Goal: Task Accomplishment & Management: Use online tool/utility

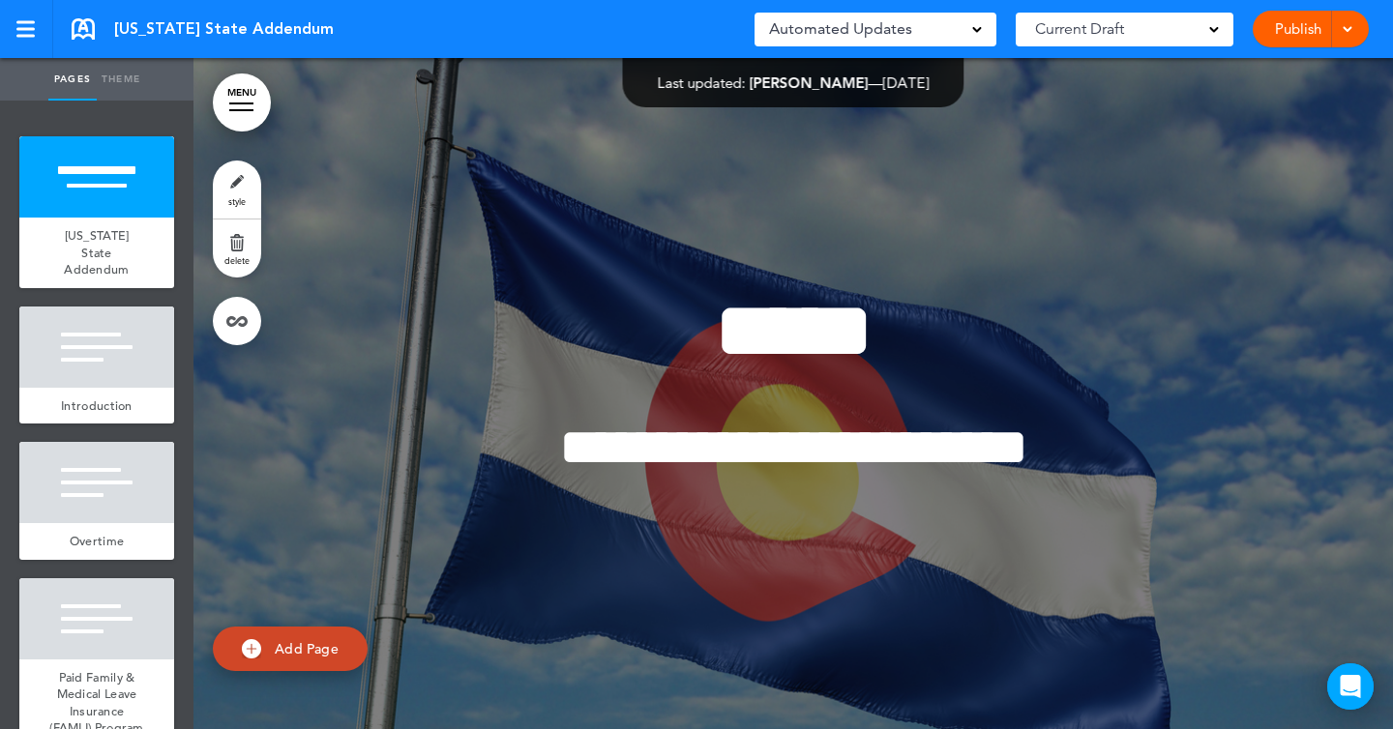
scroll to position [361, 0]
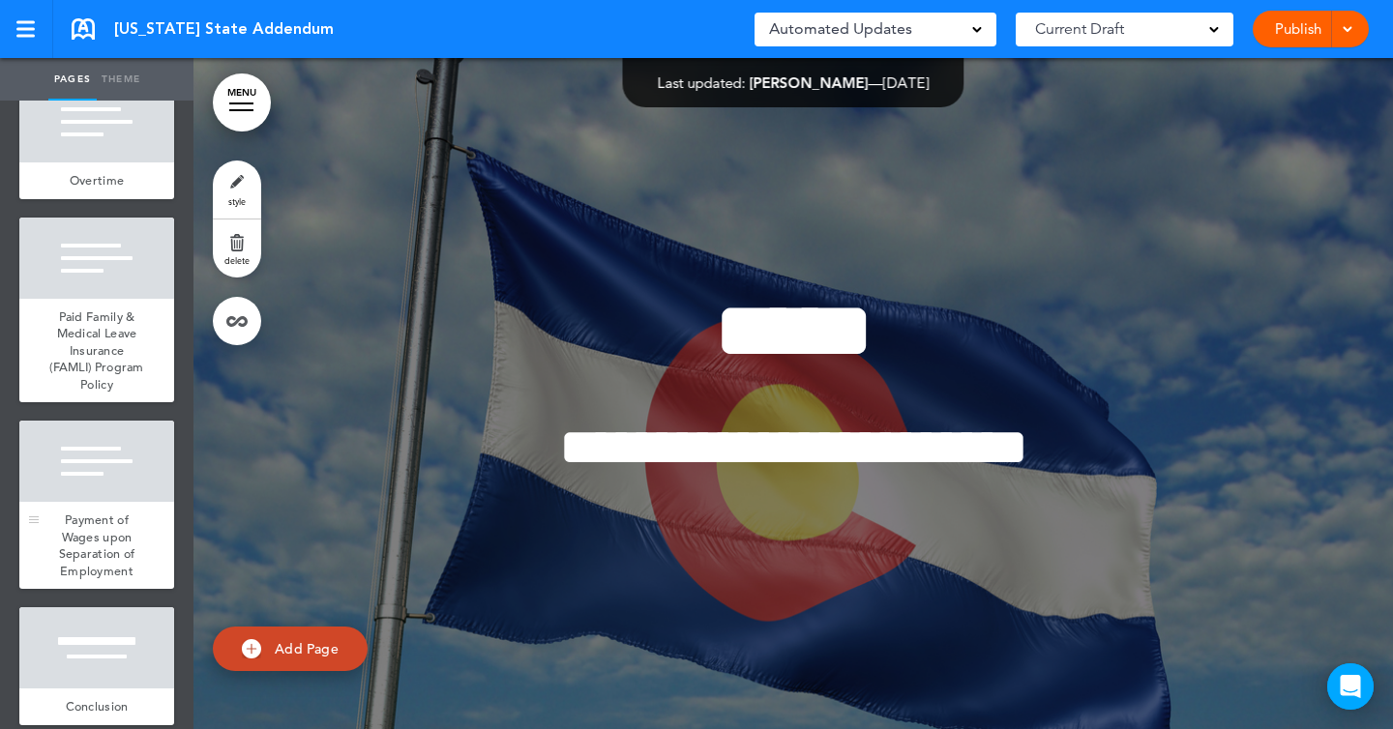
click at [121, 518] on span "Payment of Wages upon Separation of Employment" at bounding box center [97, 546] width 76 height 68
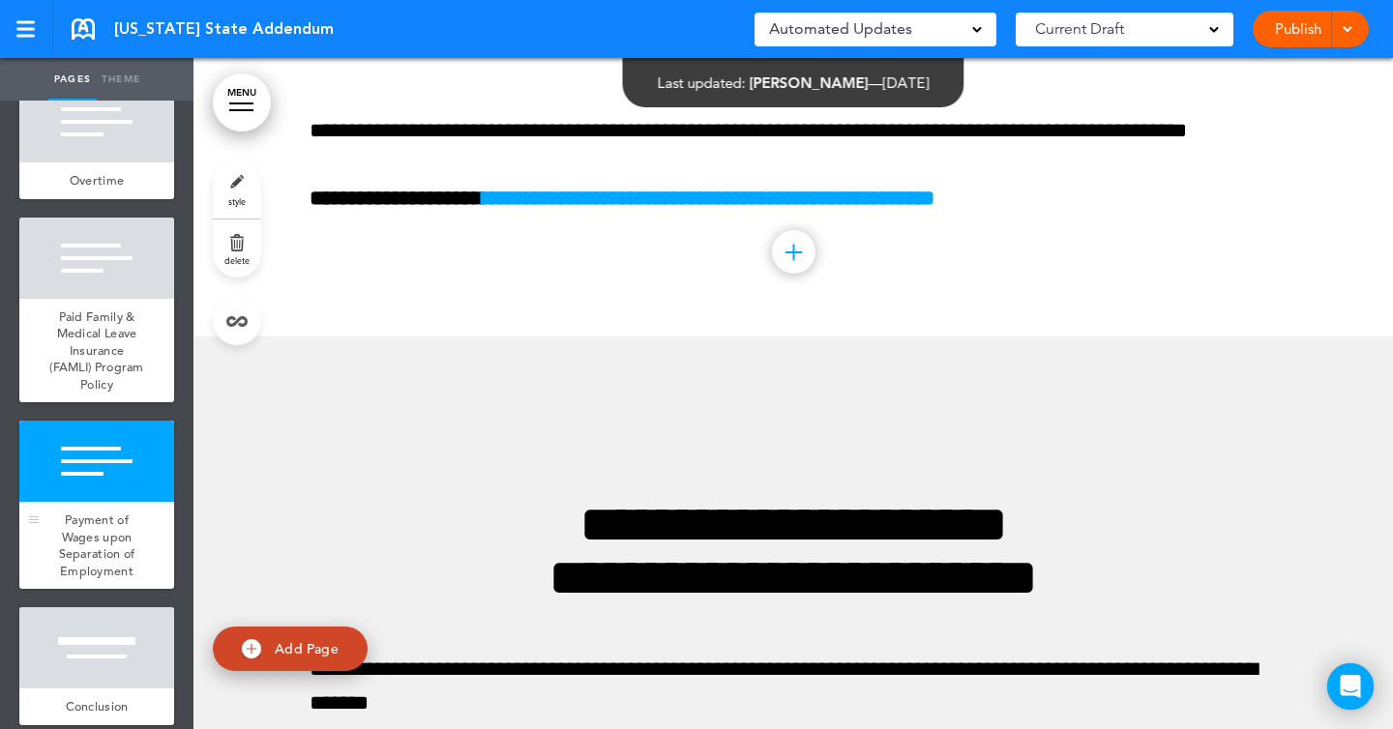
scroll to position [4753, 0]
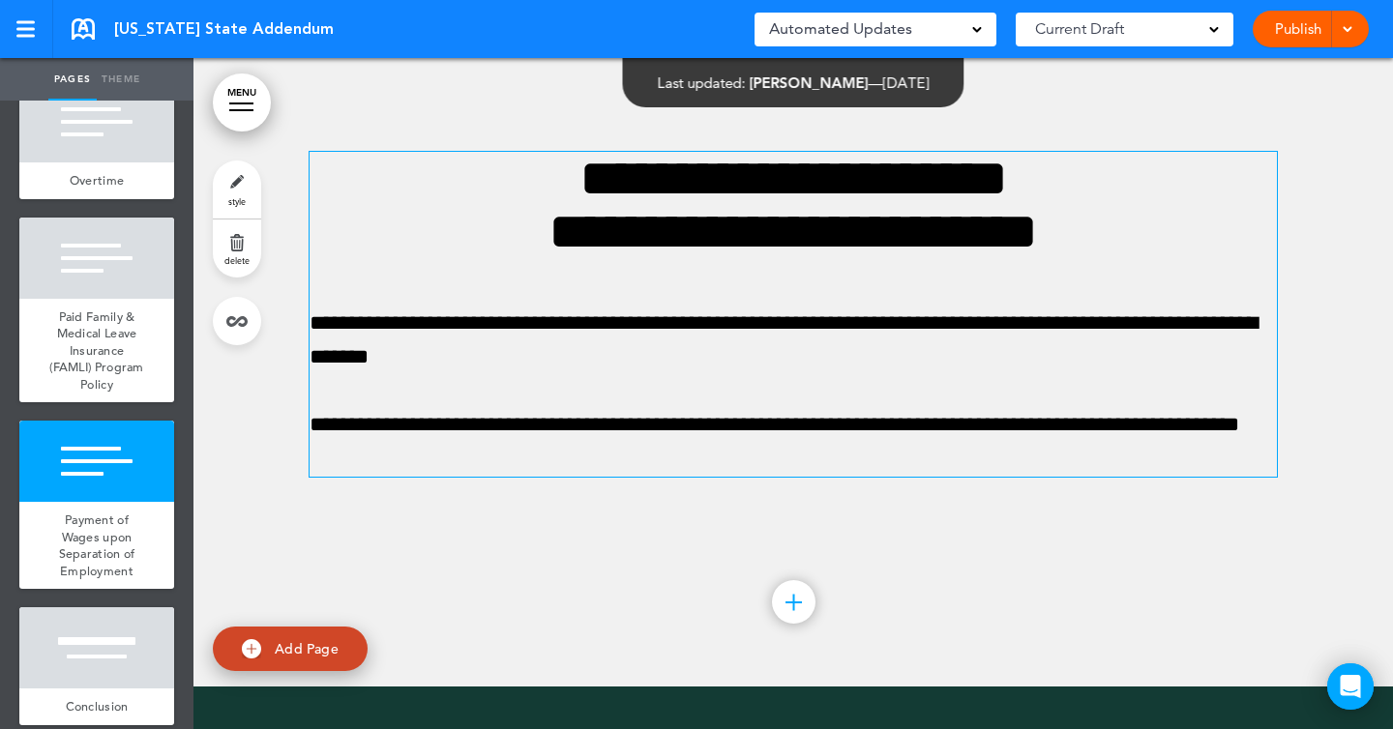
click at [347, 374] on p "**********" at bounding box center [793, 341] width 967 height 68
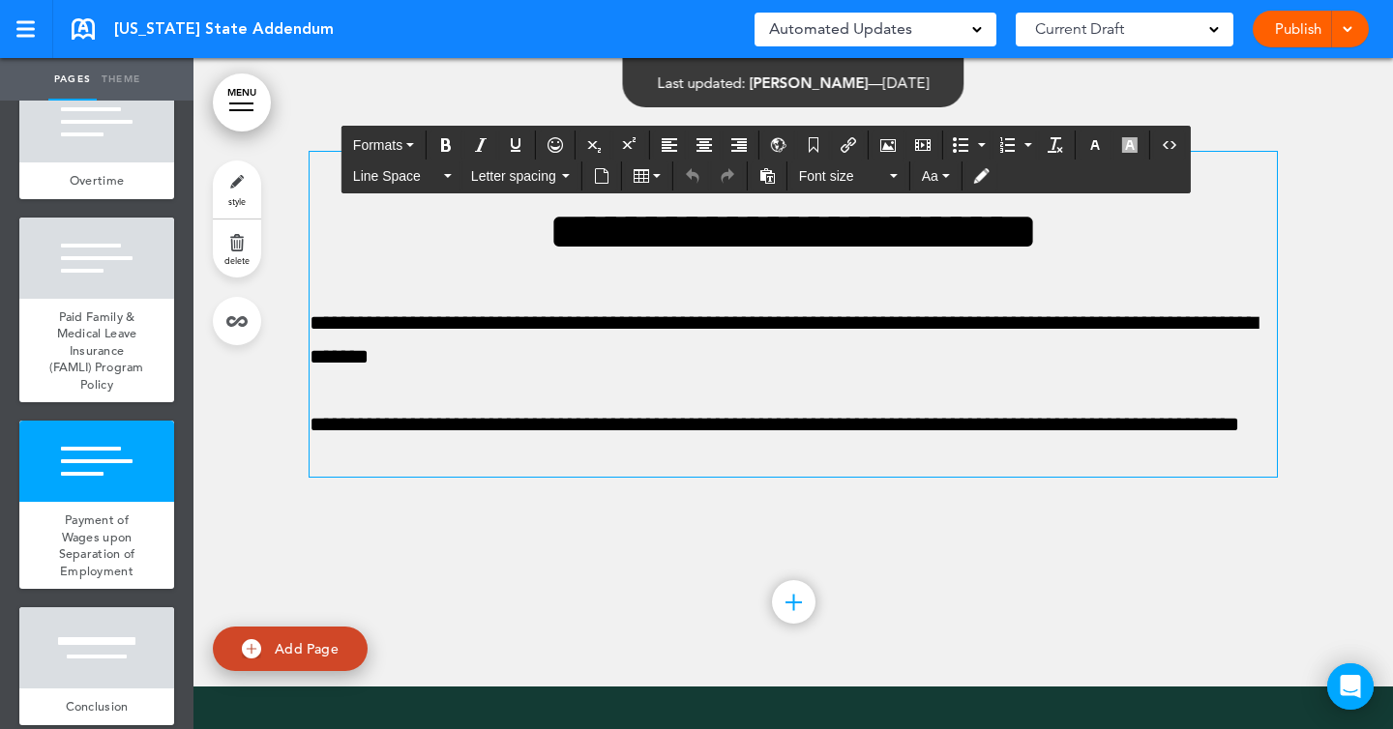
click at [979, 29] on span at bounding box center [977, 28] width 10 height 10
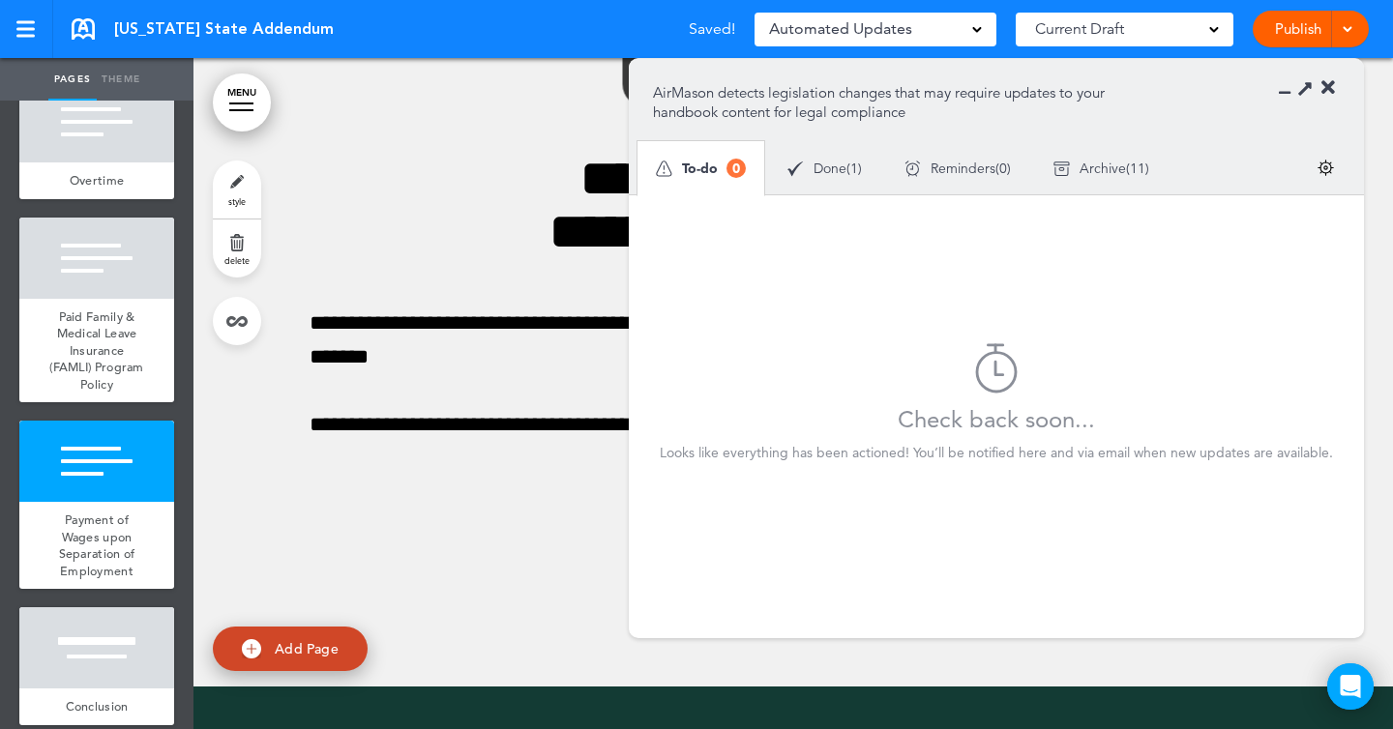
click at [858, 162] on span "1" at bounding box center [854, 169] width 8 height 14
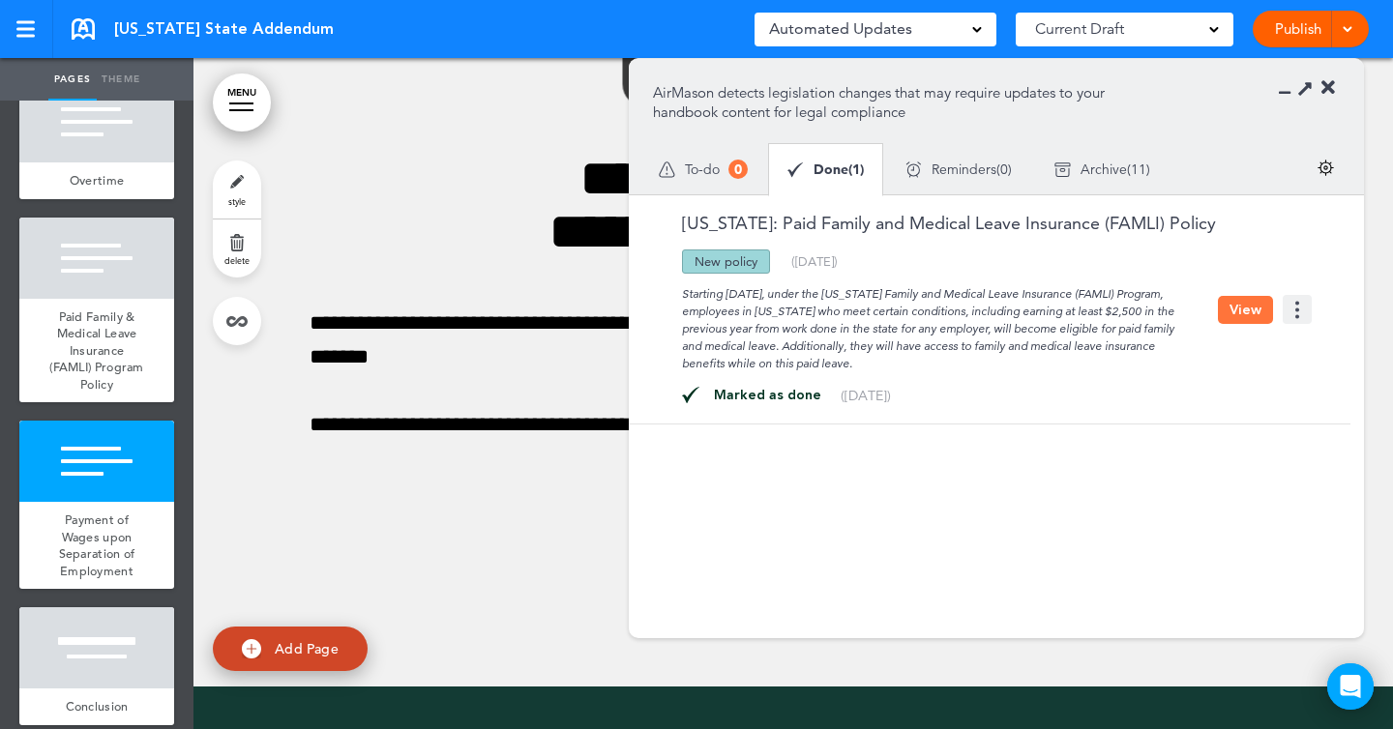
click at [1103, 172] on span "Archive" at bounding box center [1104, 170] width 46 height 14
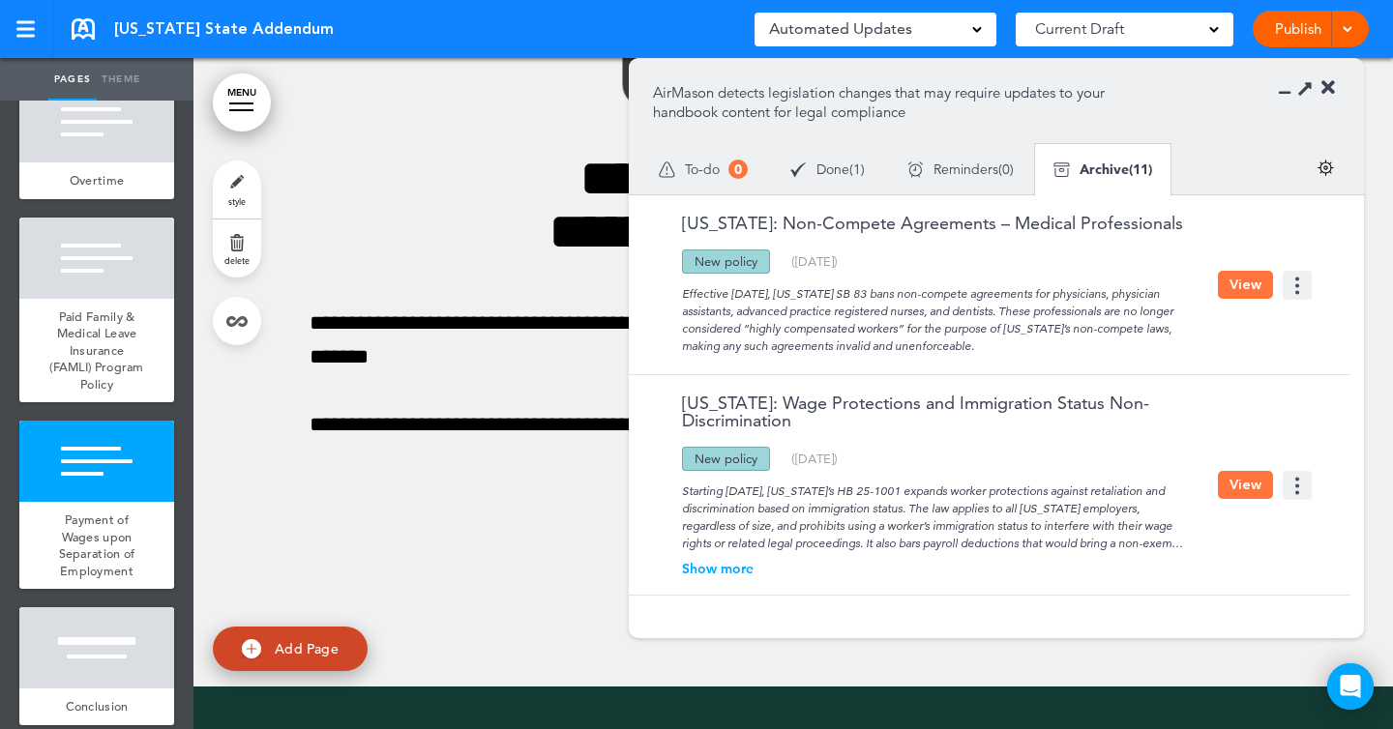
click at [834, 166] on span "Done" at bounding box center [833, 170] width 33 height 14
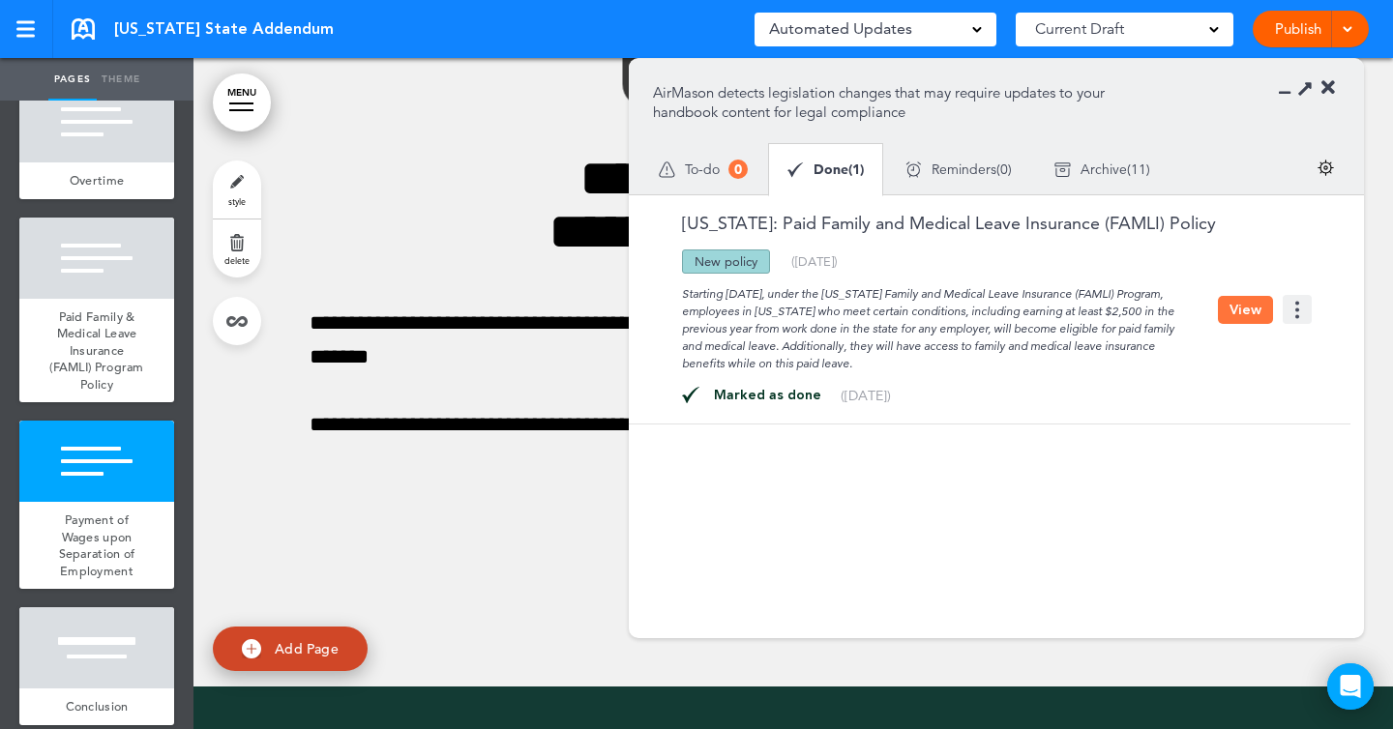
click at [1112, 164] on span "Archive" at bounding box center [1104, 170] width 46 height 14
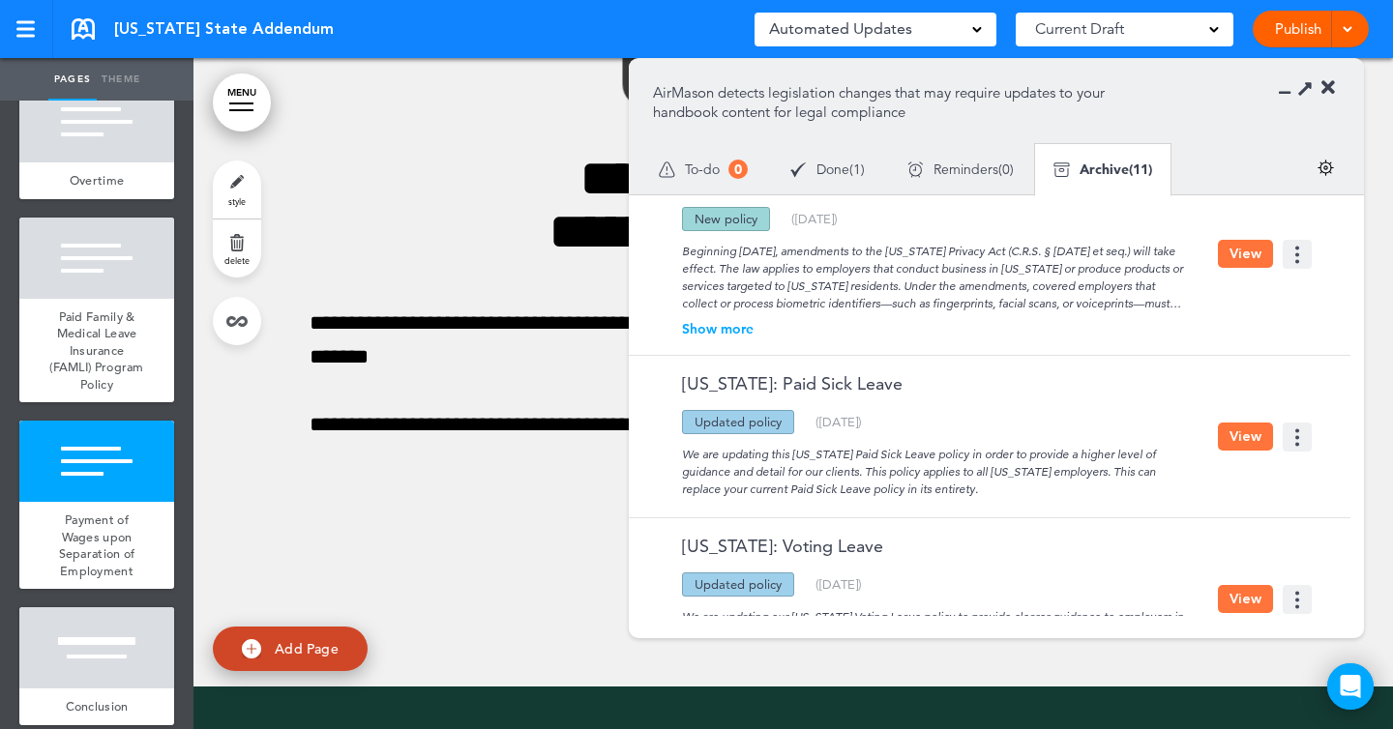
scroll to position [564, 0]
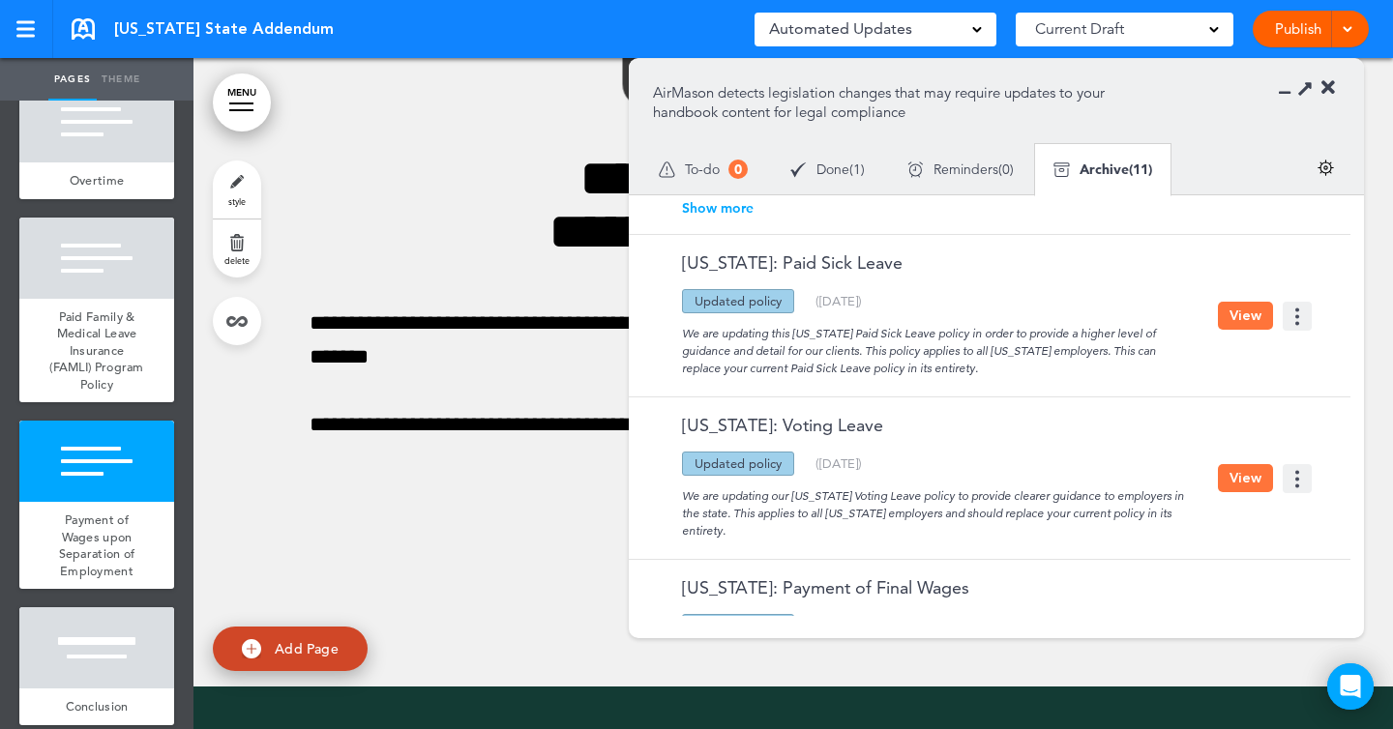
click at [848, 176] on div "Done ( 1 )" at bounding box center [827, 169] width 117 height 51
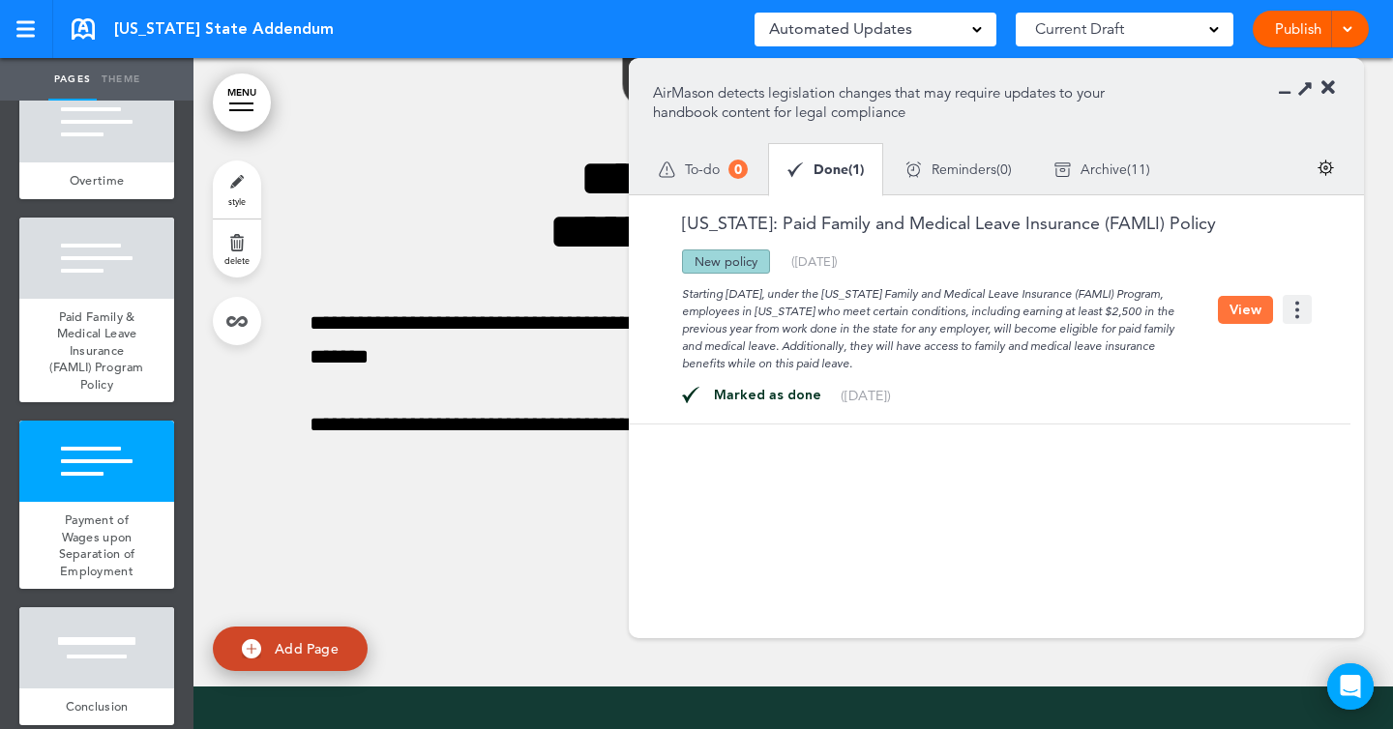
click at [1090, 178] on div "Archive ( 11 )" at bounding box center [1102, 169] width 138 height 51
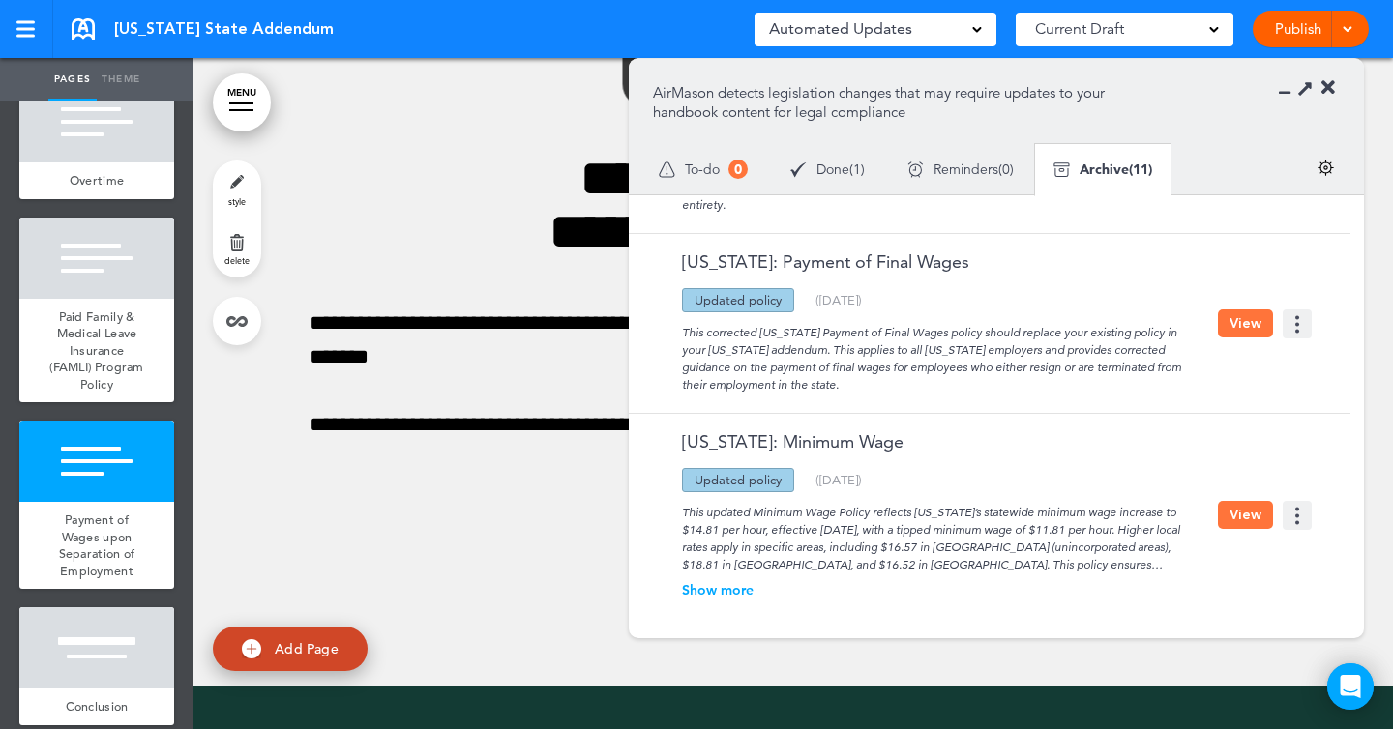
scroll to position [896, 0]
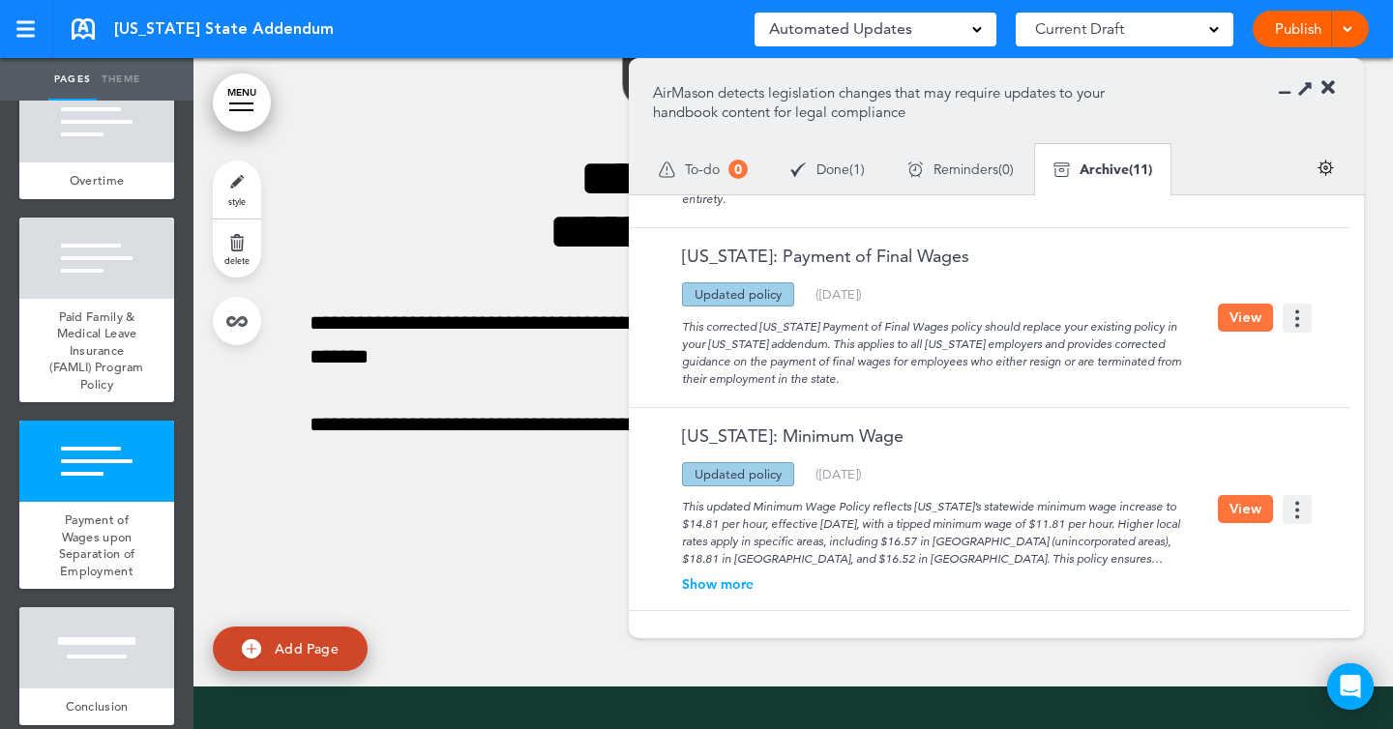
click at [1246, 312] on button "View" at bounding box center [1245, 318] width 55 height 28
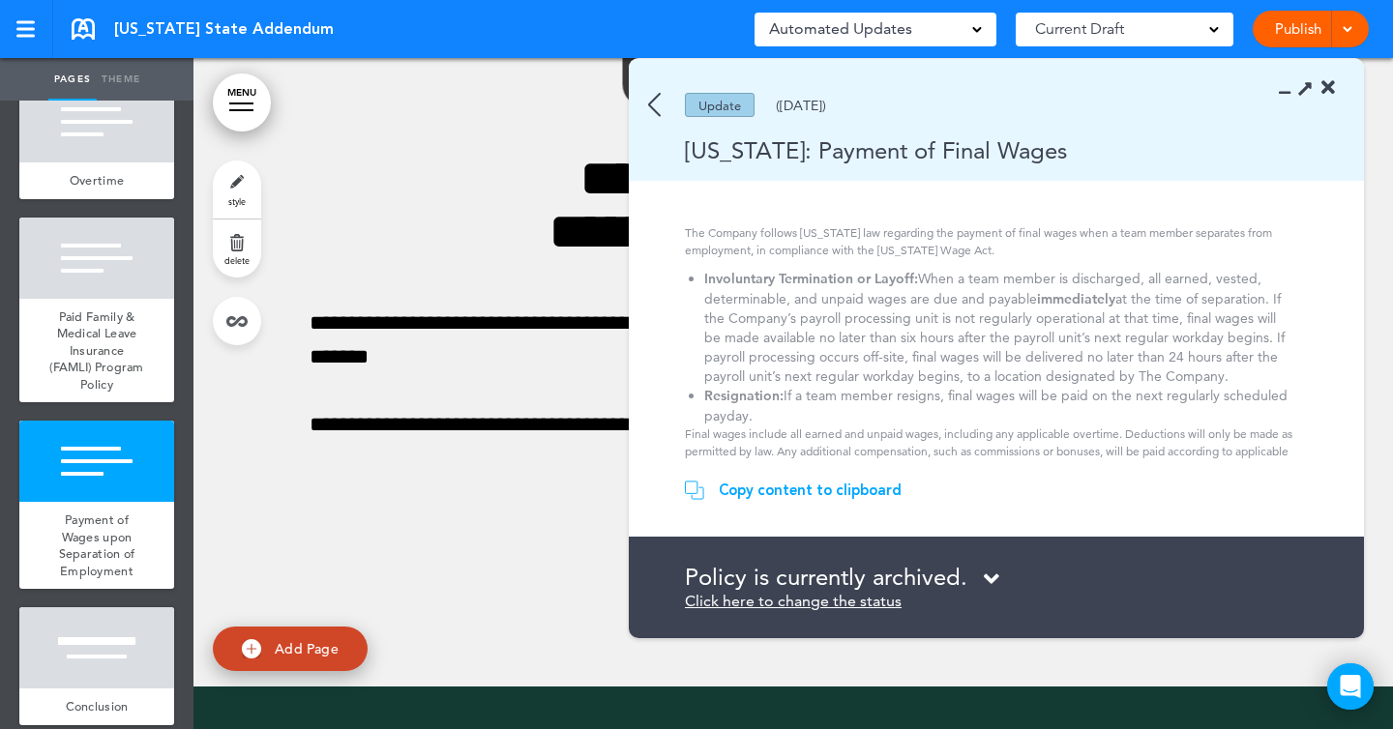
scroll to position [44, 0]
drag, startPoint x: 1230, startPoint y: 381, endPoint x: 927, endPoint y: 281, distance: 319.1
click at [927, 281] on li "Involuntary Termination or Layoff: When a team member is discharged, all earned…" at bounding box center [999, 327] width 590 height 117
copy li "When a team member is discharged, all earned, vested, determinable, and unpaid …"
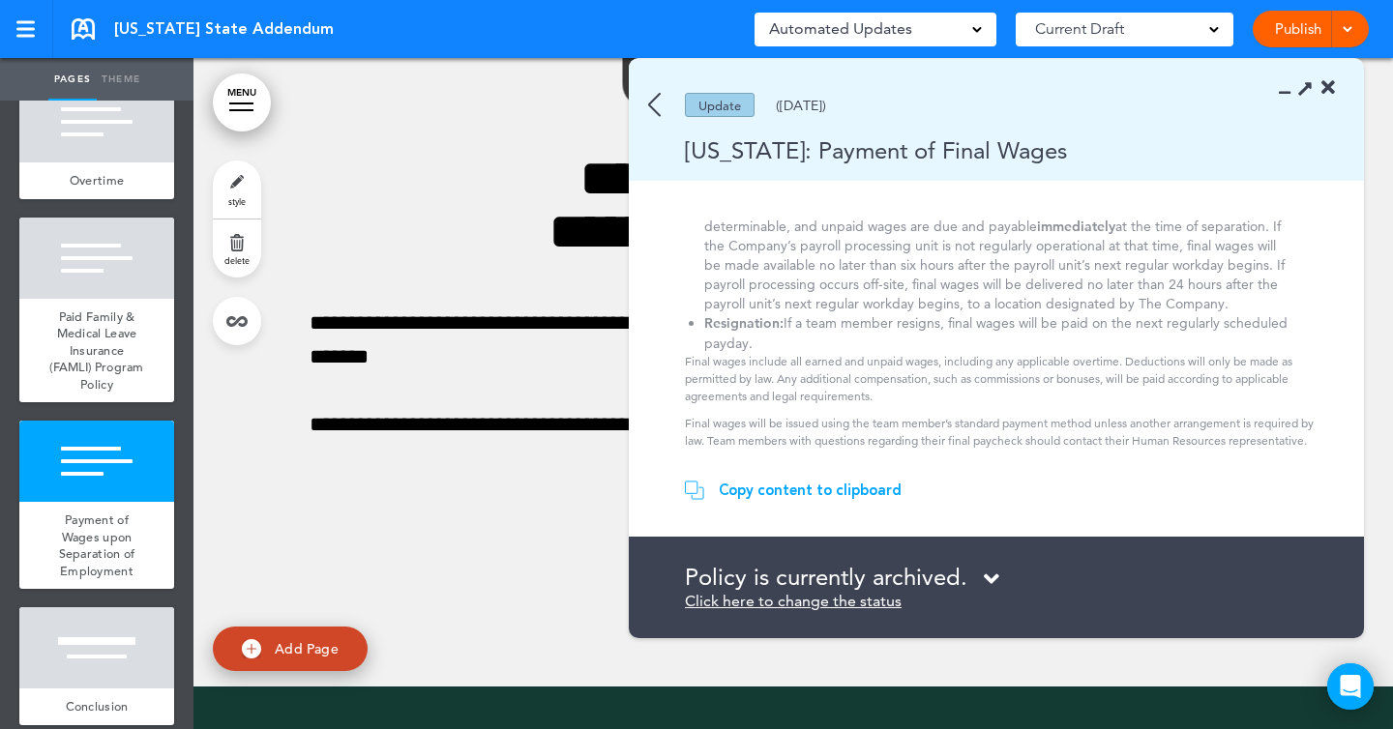
click at [1327, 92] on icon at bounding box center [1329, 87] width 14 height 19
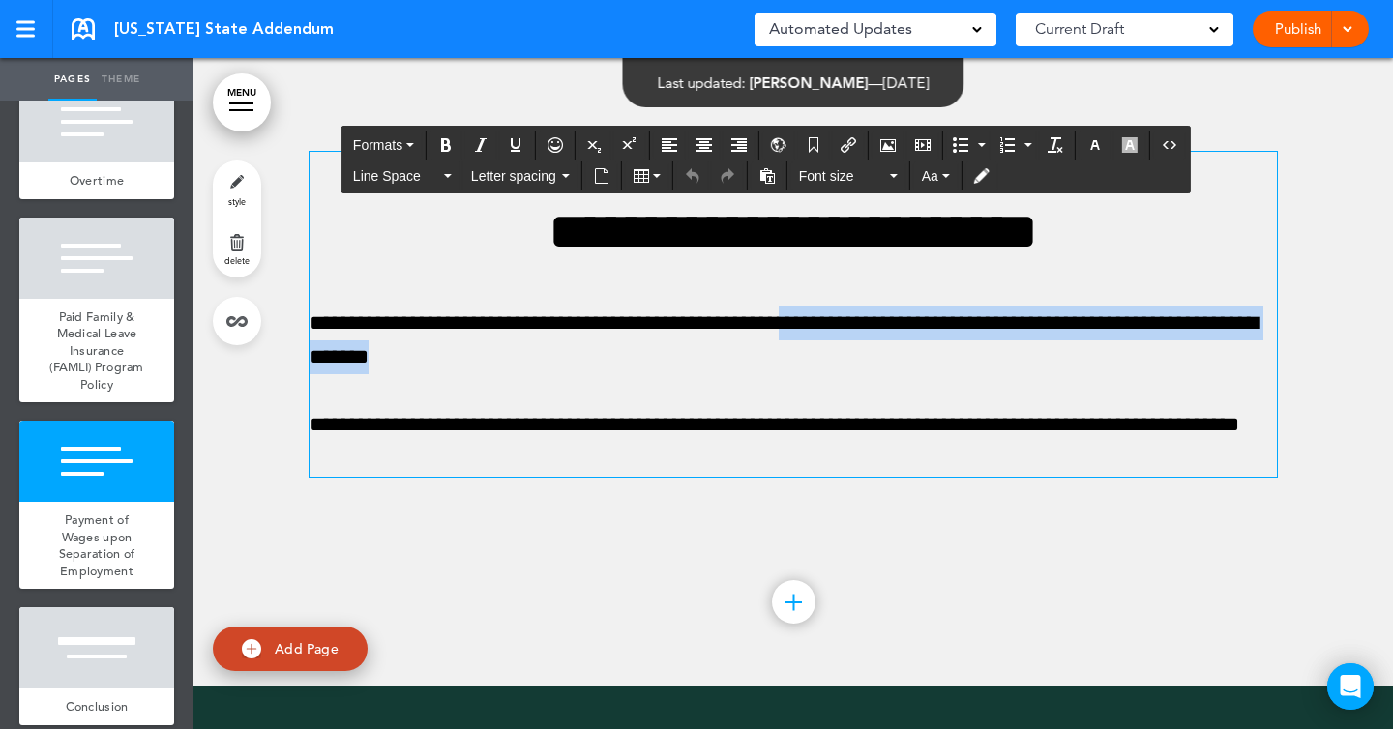
drag, startPoint x: 828, startPoint y: 416, endPoint x: 793, endPoint y: 398, distance: 39.4
click at [793, 374] on p "**********" at bounding box center [793, 341] width 967 height 68
paste div
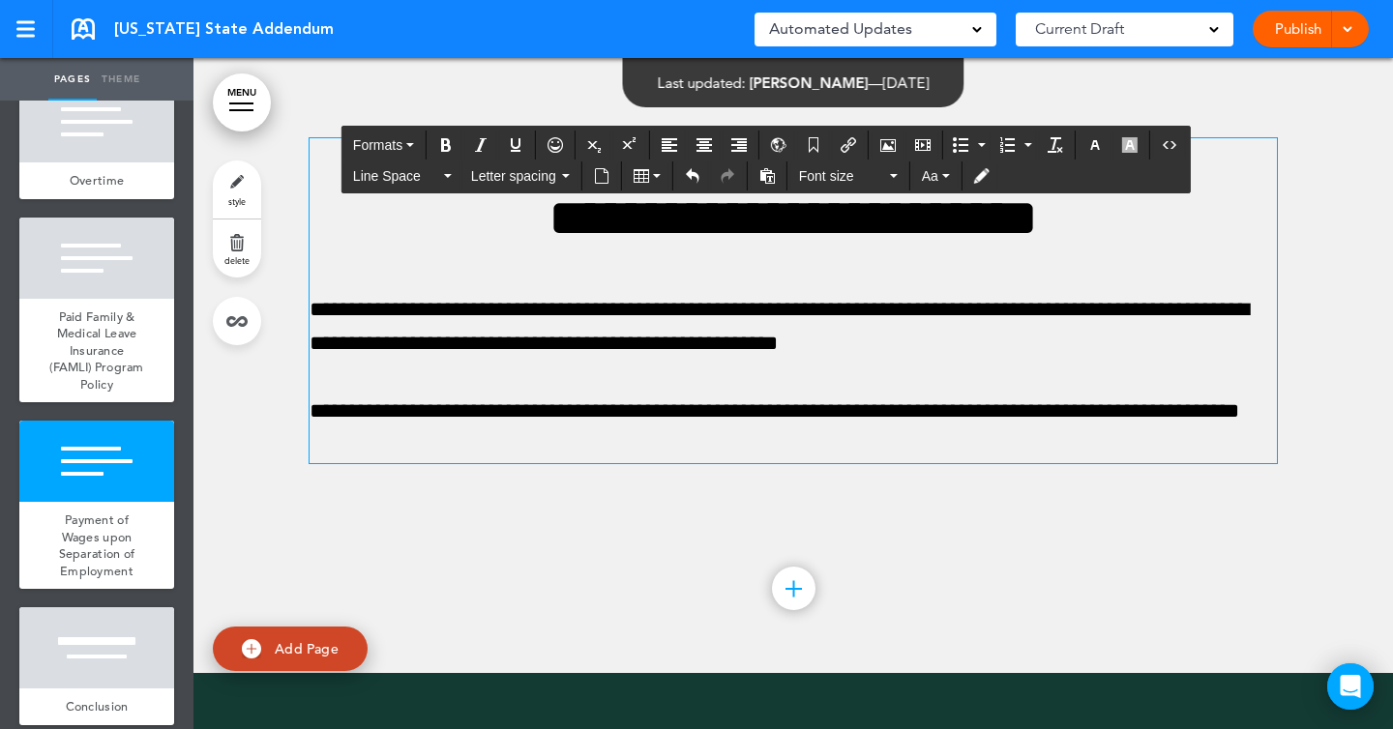
scroll to position [4771, 0]
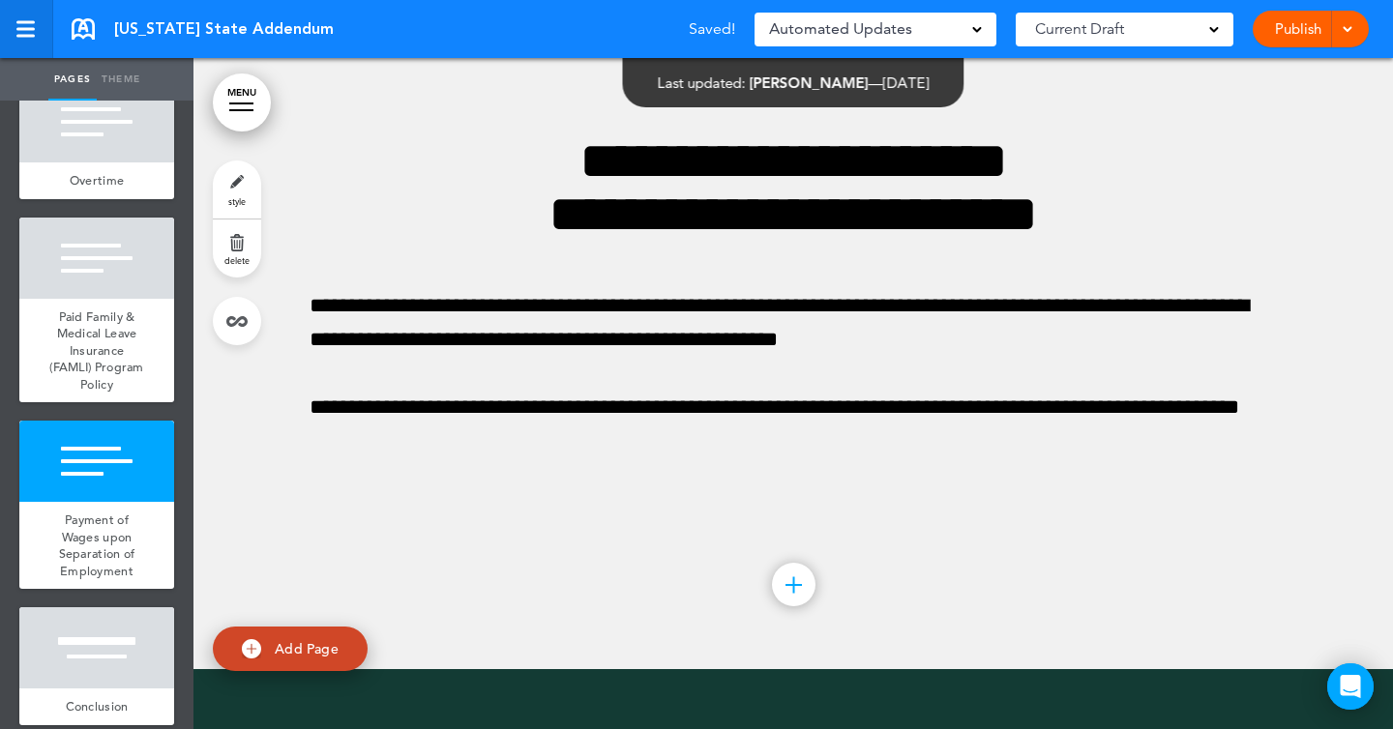
click at [16, 28] on div at bounding box center [25, 29] width 18 height 3
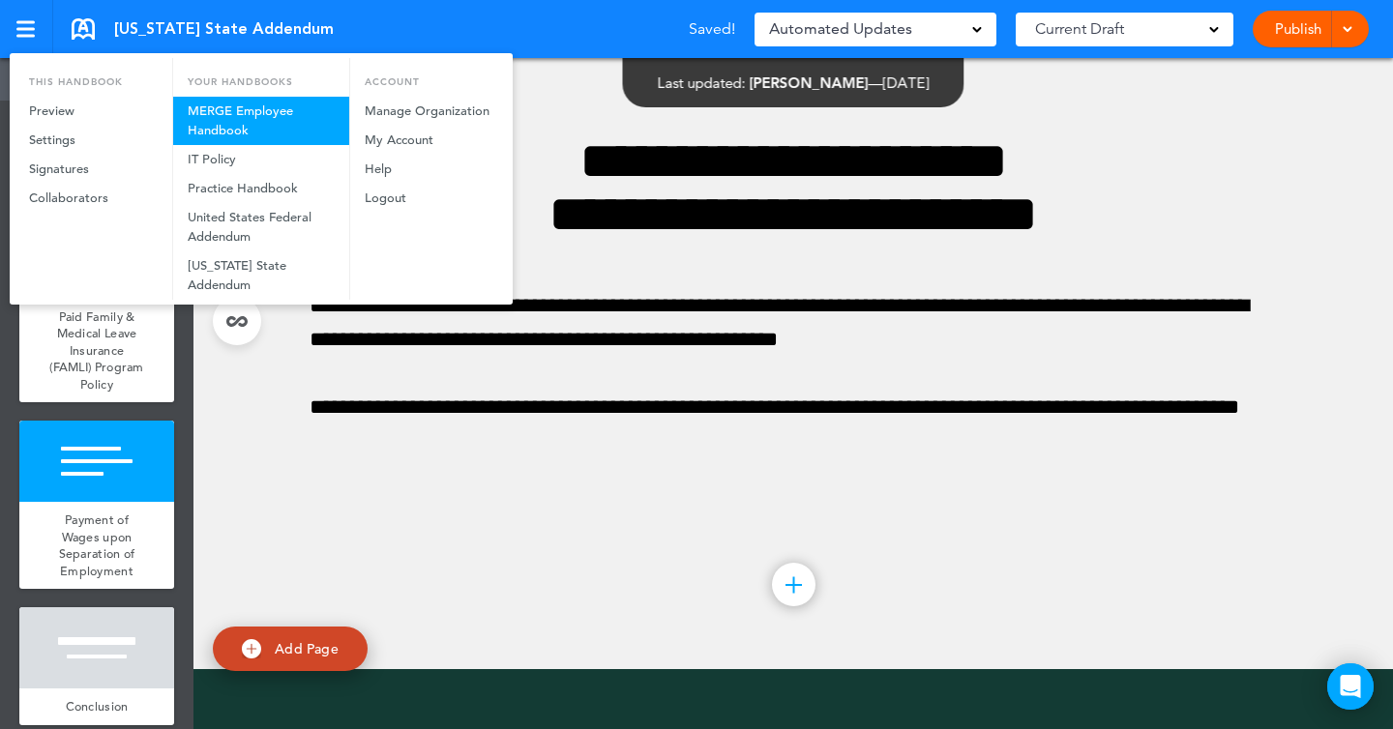
click at [235, 111] on link "MERGE Employee Handbook" at bounding box center [261, 121] width 176 height 48
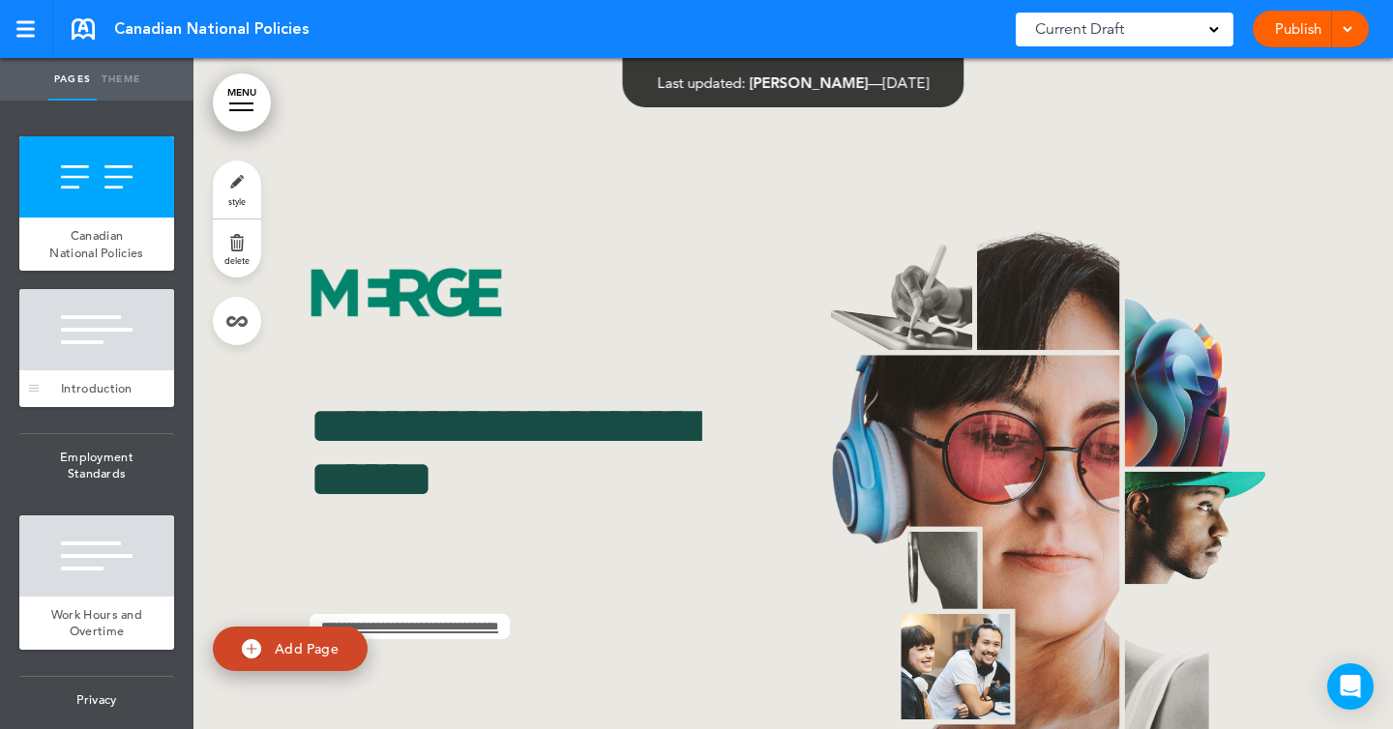
click at [100, 381] on span "Introduction" at bounding box center [97, 388] width 72 height 16
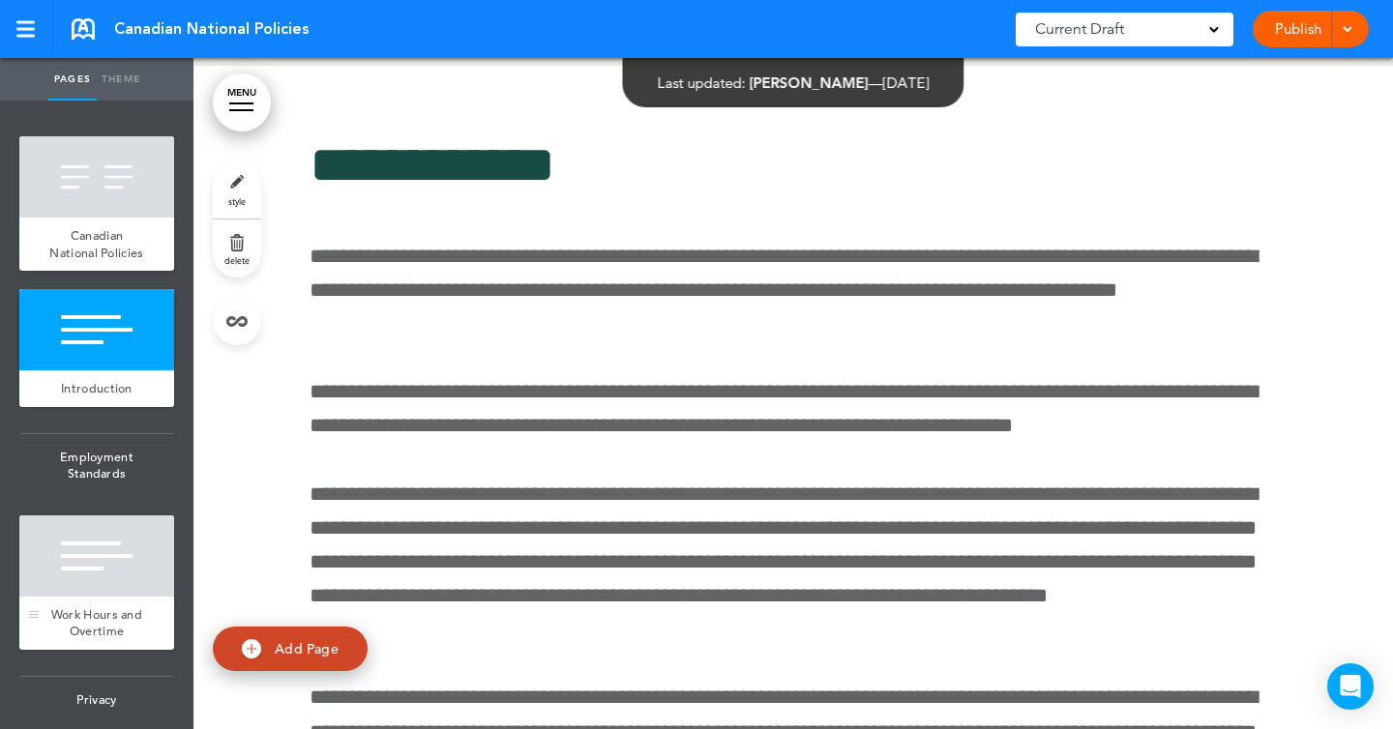
click at [95, 612] on span "Work Hours and Overtime" at bounding box center [96, 624] width 91 height 34
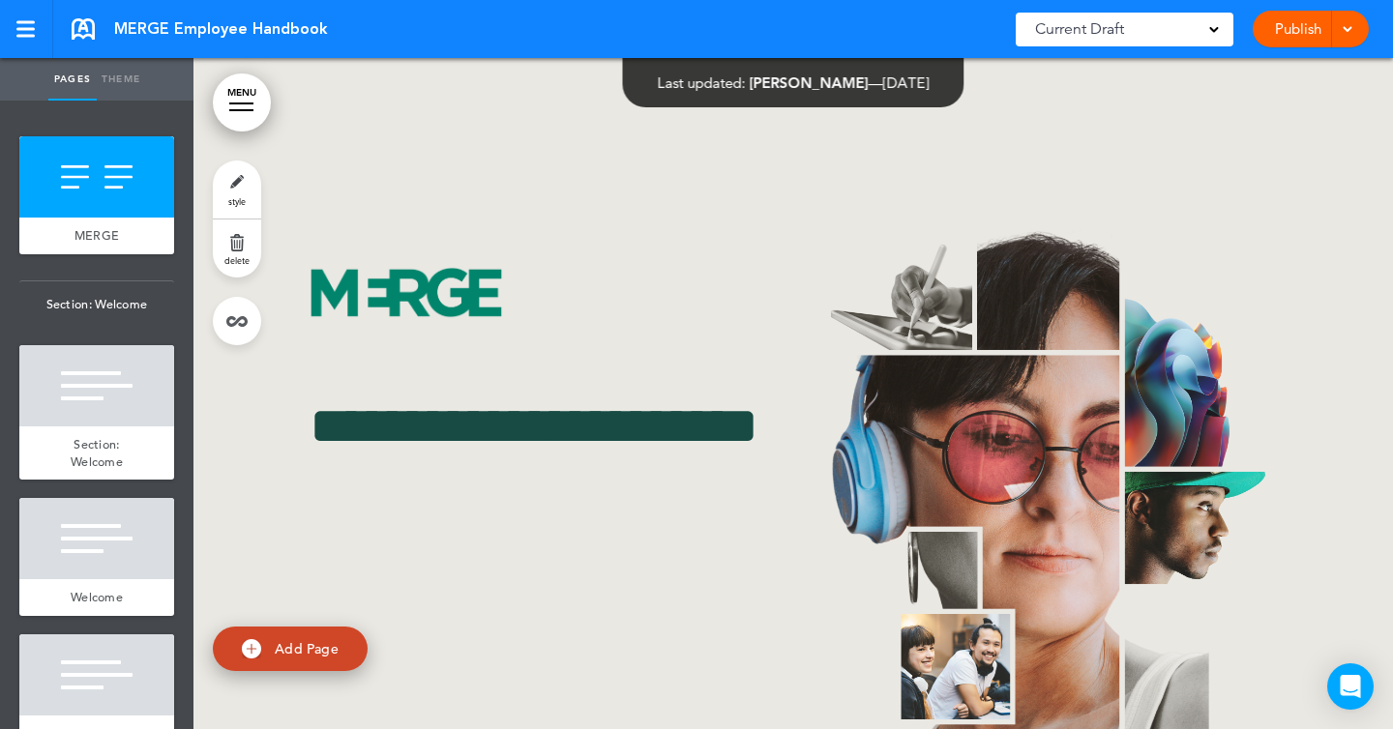
scroll to position [5311, 0]
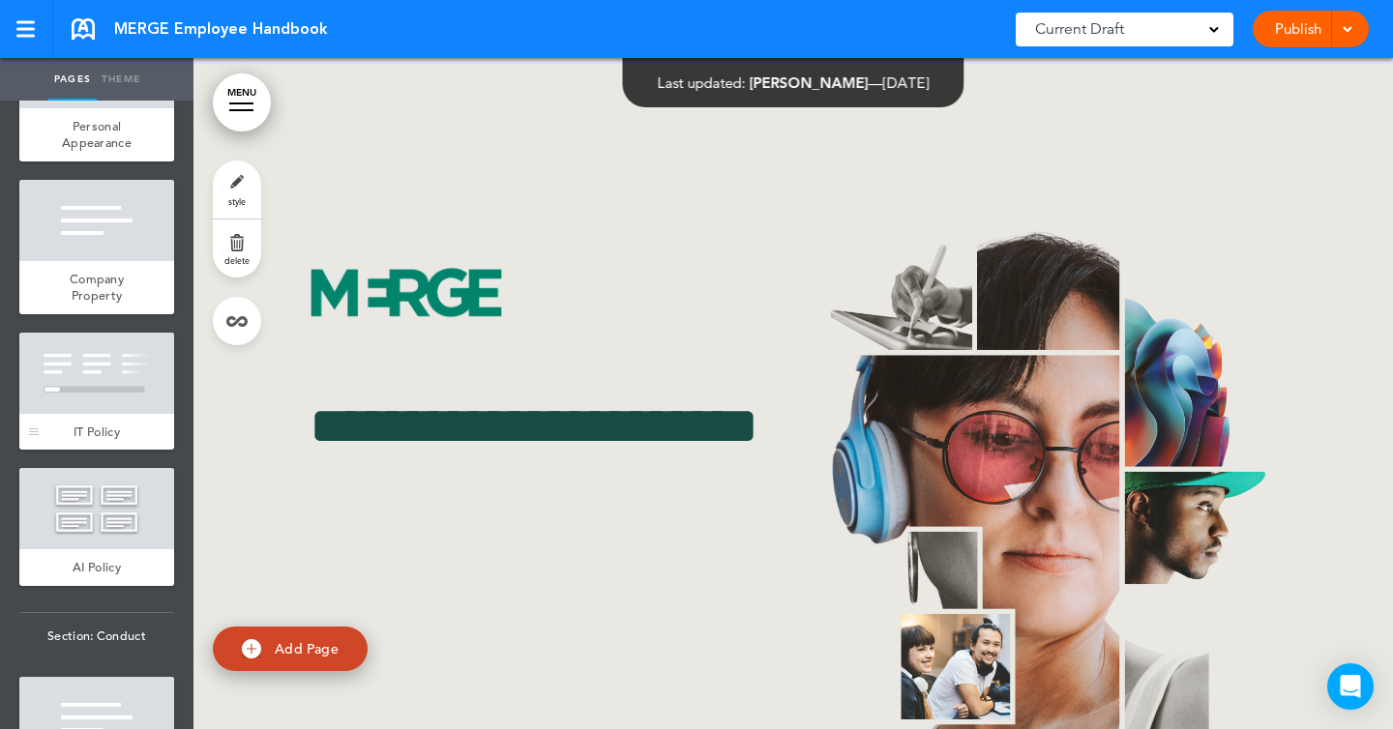
click at [120, 424] on span "IT Policy" at bounding box center [97, 432] width 46 height 16
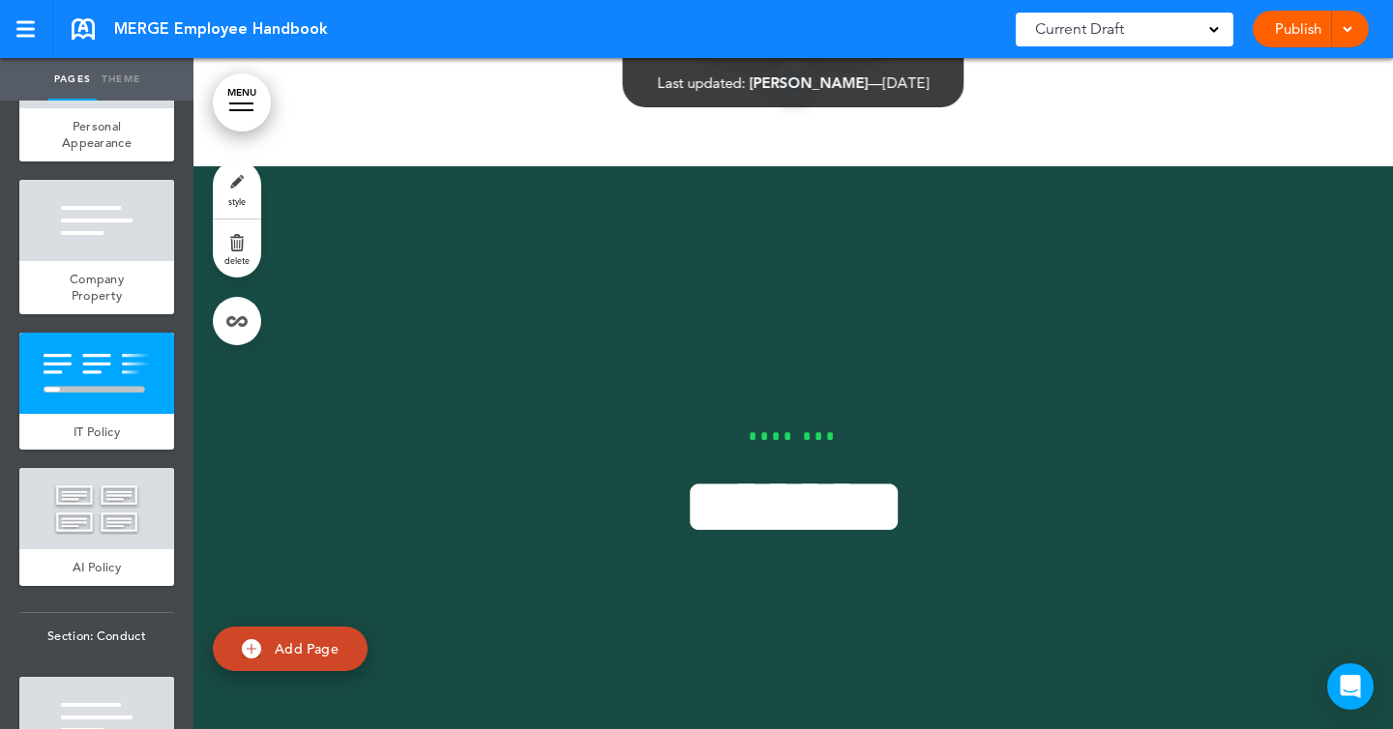
scroll to position [39878, 0]
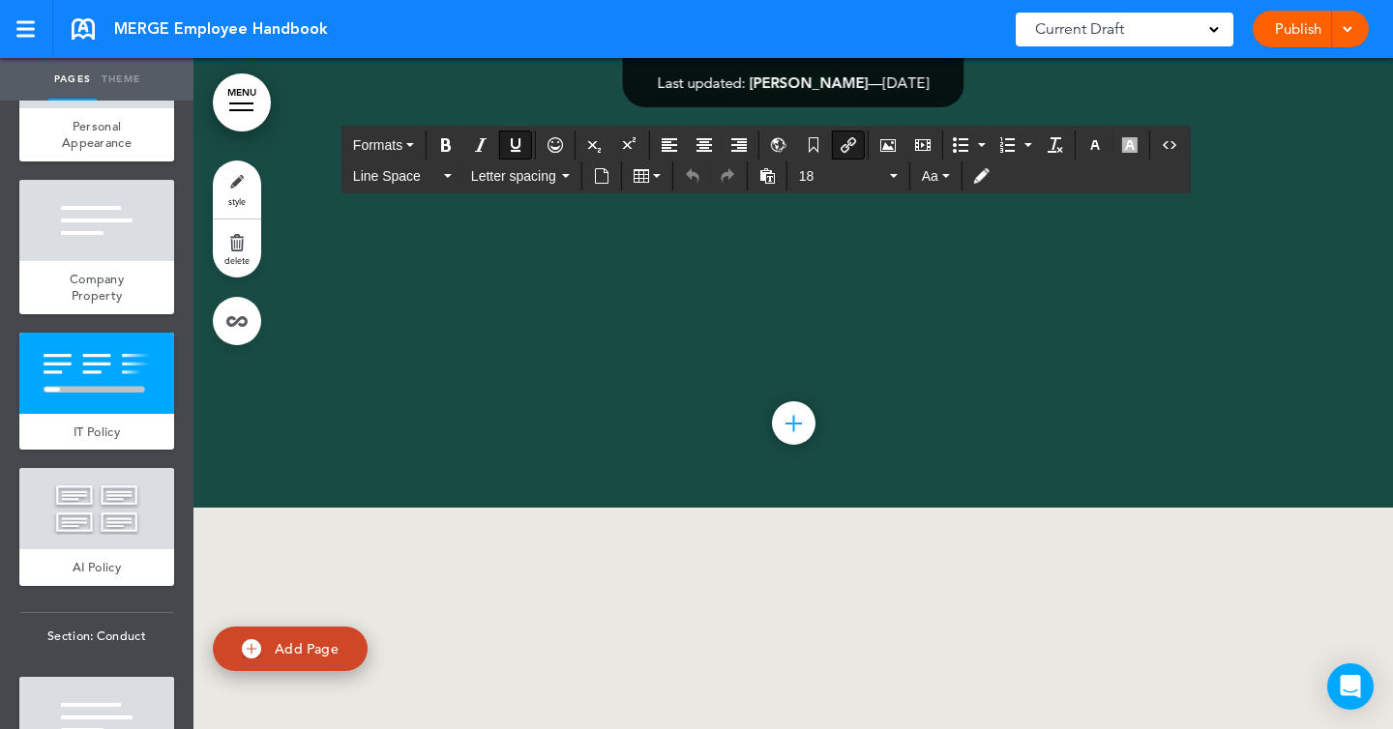
scroll to position [0, 0]
click at [39, 36] on link at bounding box center [26, 29] width 53 height 58
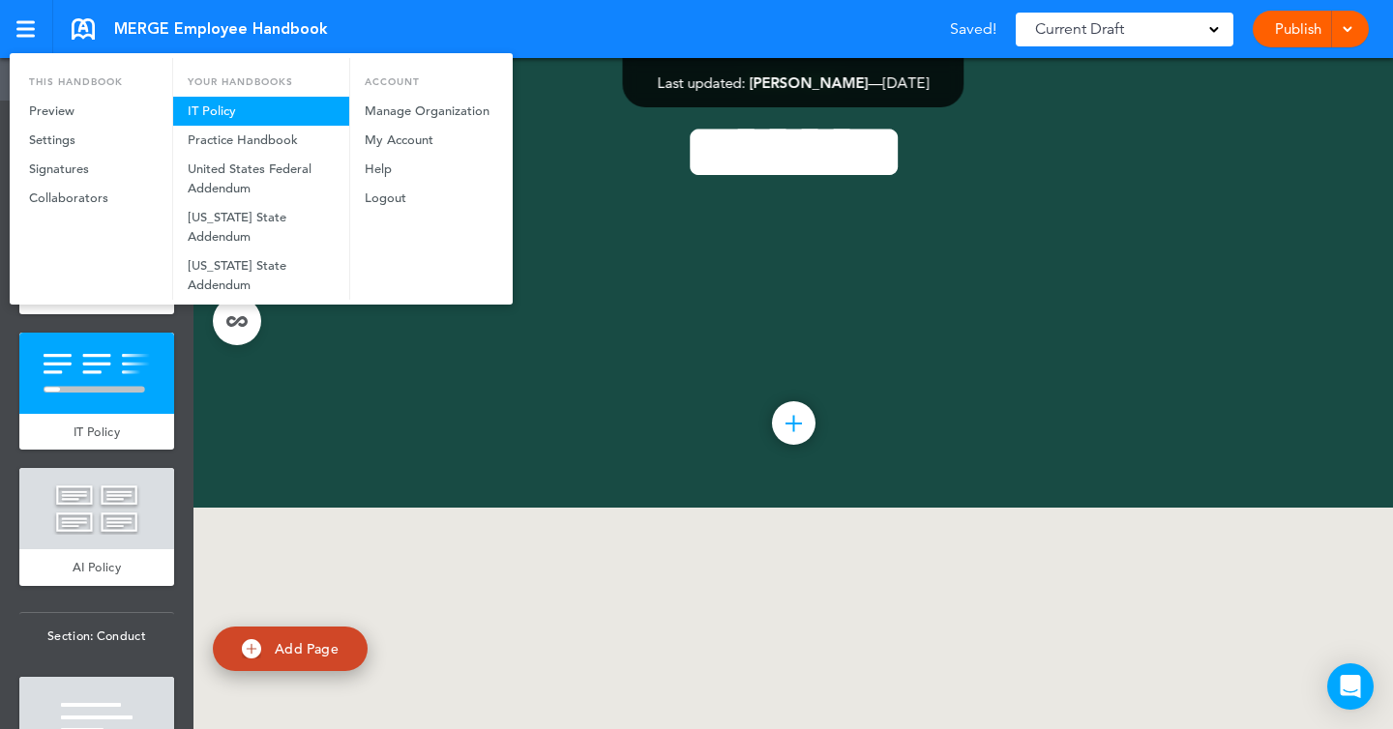
click at [204, 106] on link "IT Policy" at bounding box center [261, 111] width 176 height 29
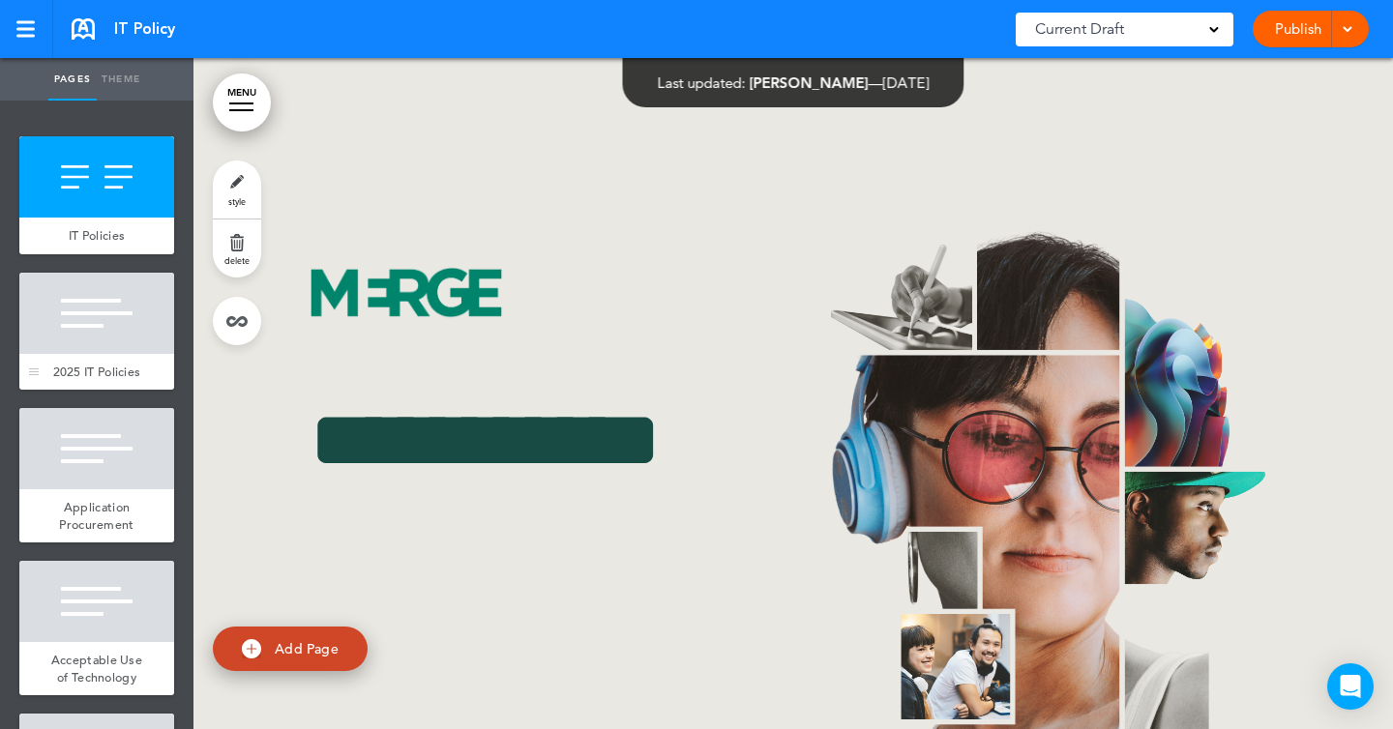
click at [113, 327] on div at bounding box center [96, 313] width 155 height 81
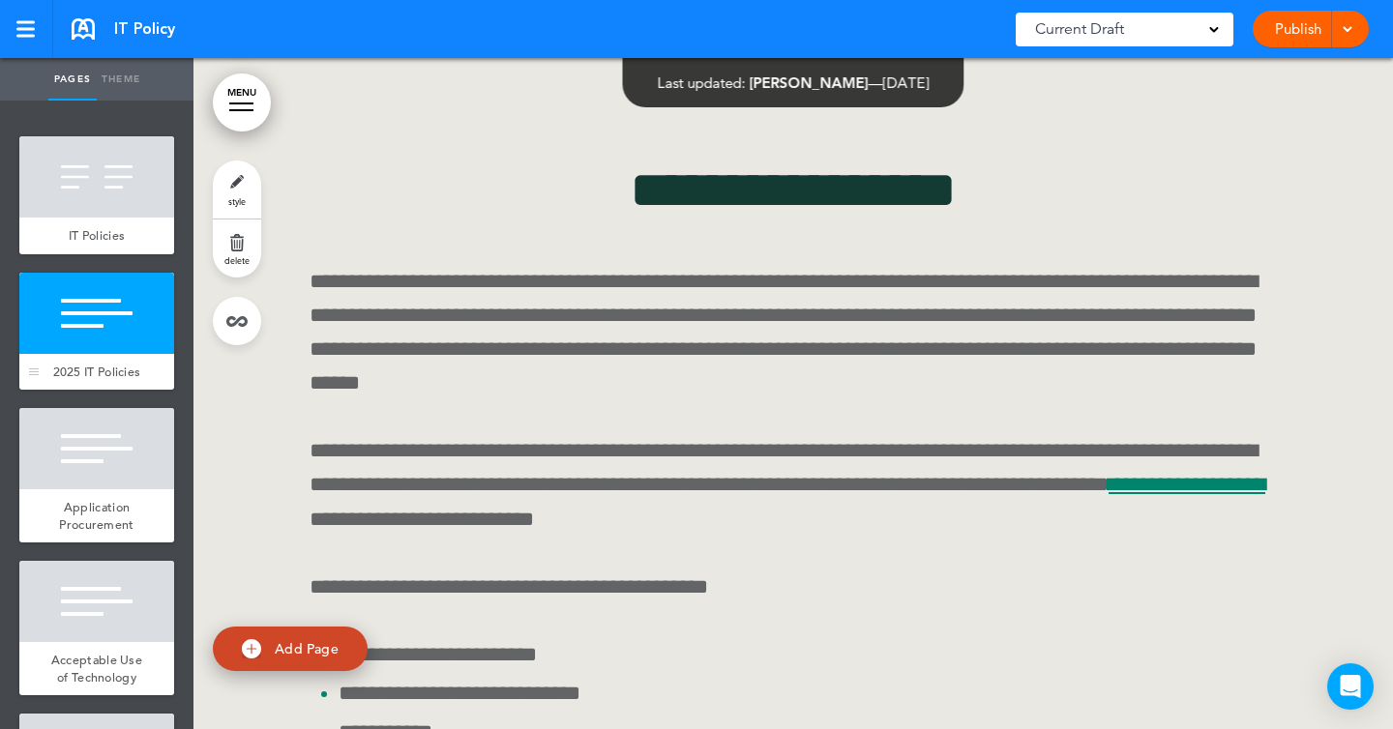
scroll to position [906, 0]
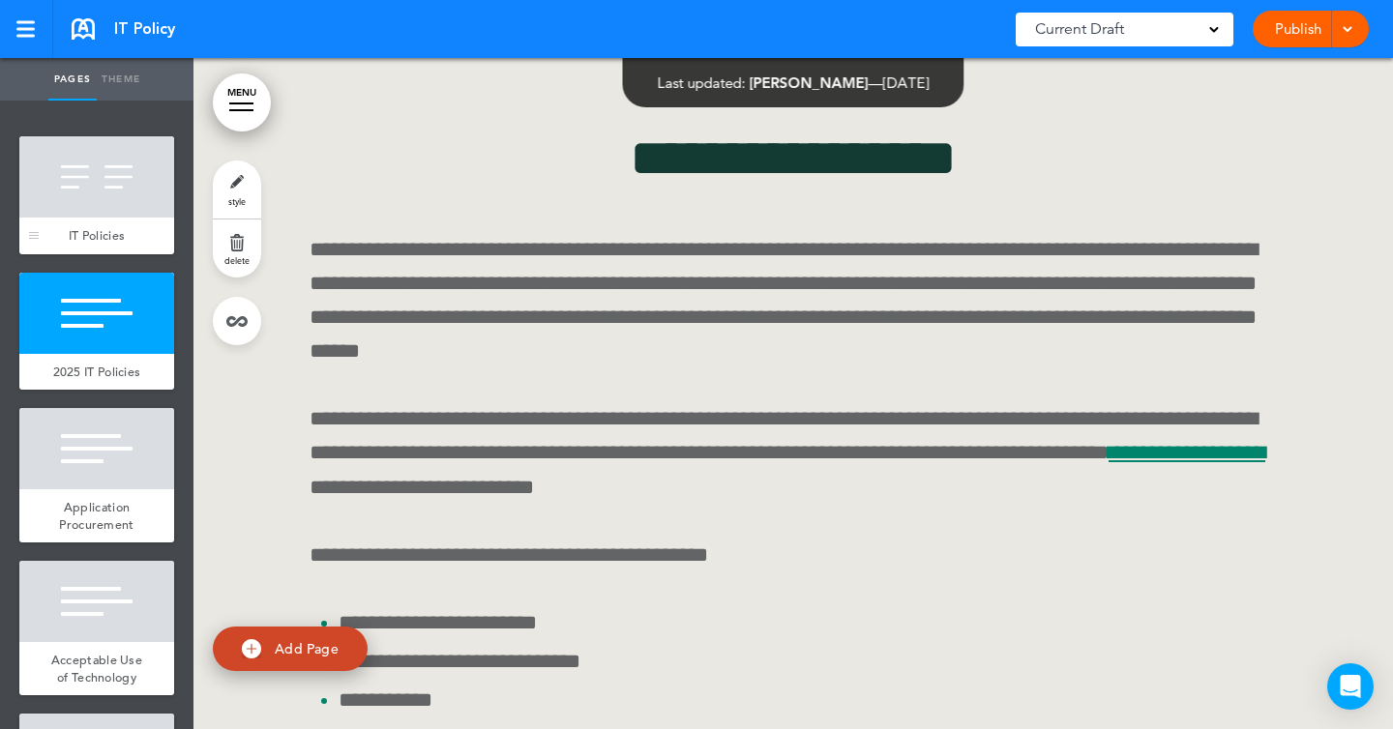
click at [111, 206] on div at bounding box center [96, 176] width 155 height 81
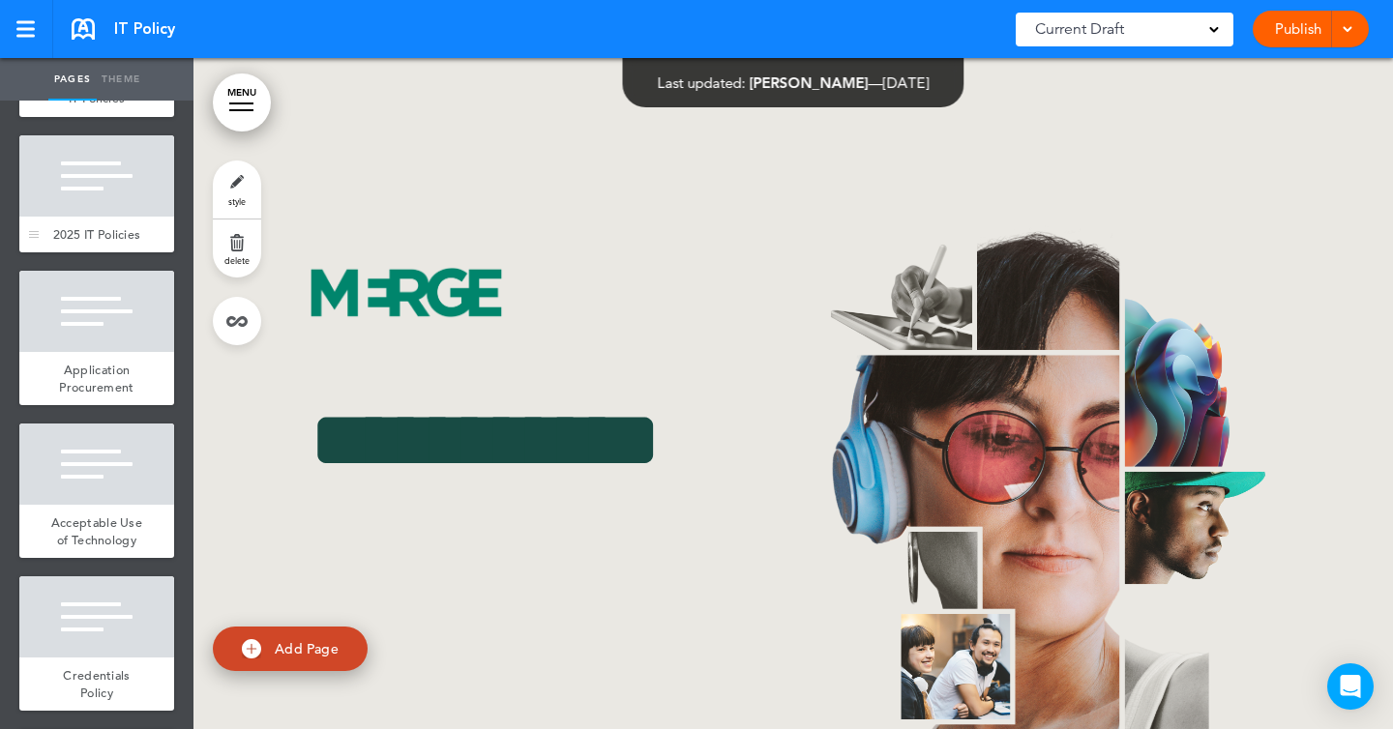
scroll to position [605, 0]
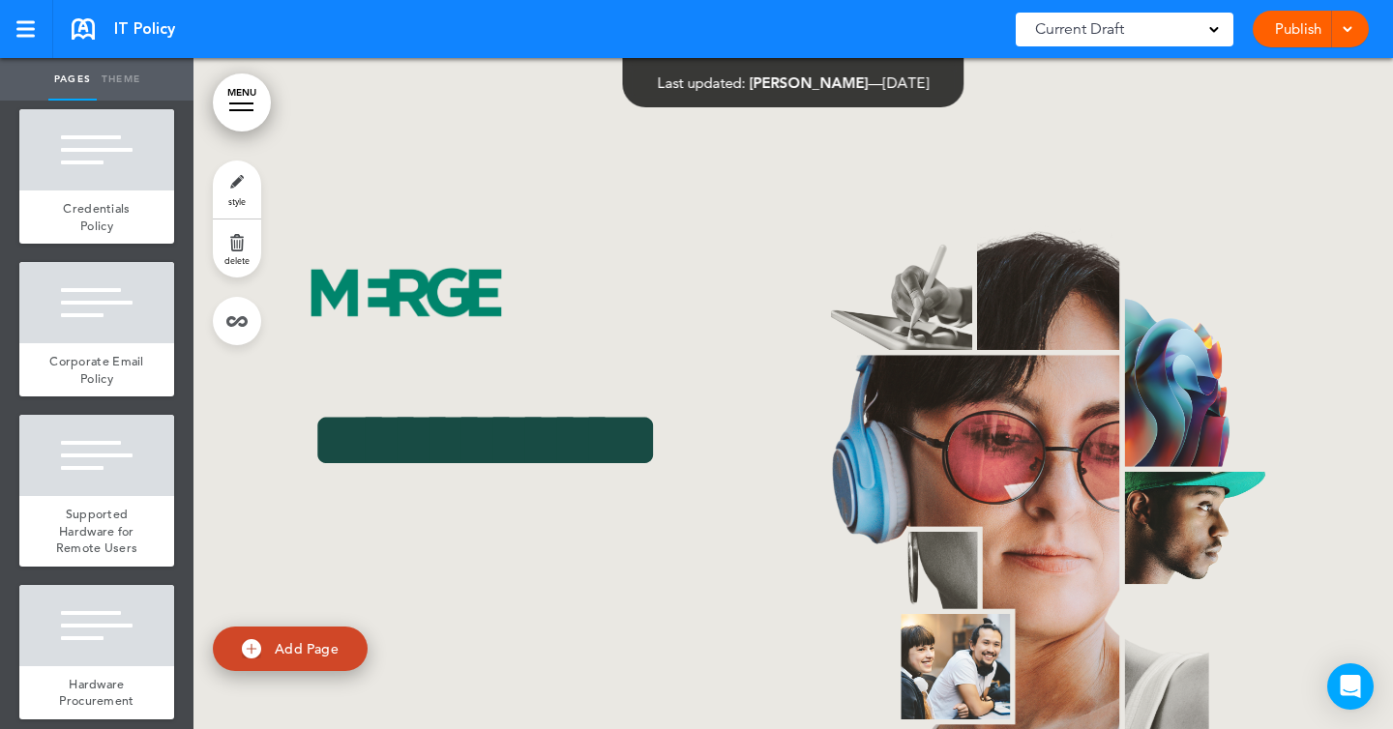
click at [106, 349] on div "Corporate Email Policy" at bounding box center [96, 369] width 155 height 53
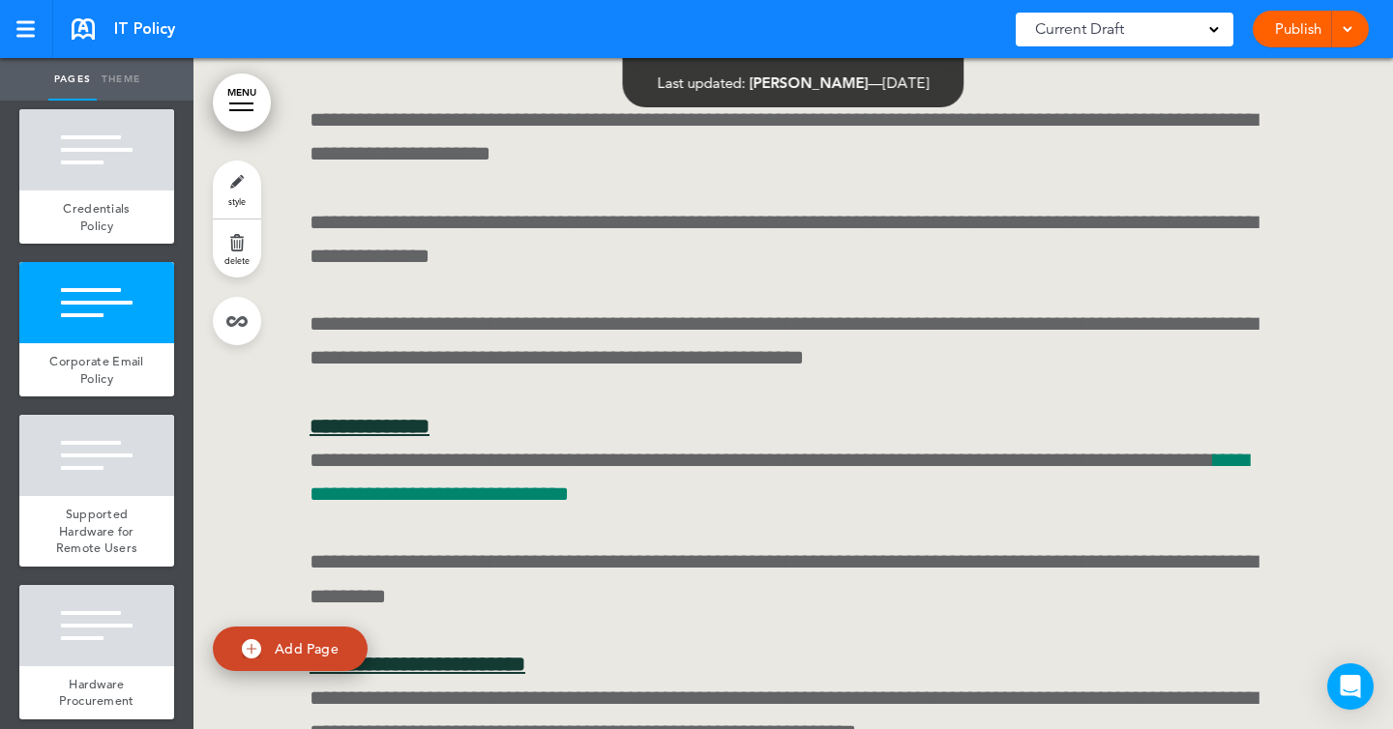
scroll to position [21042, 0]
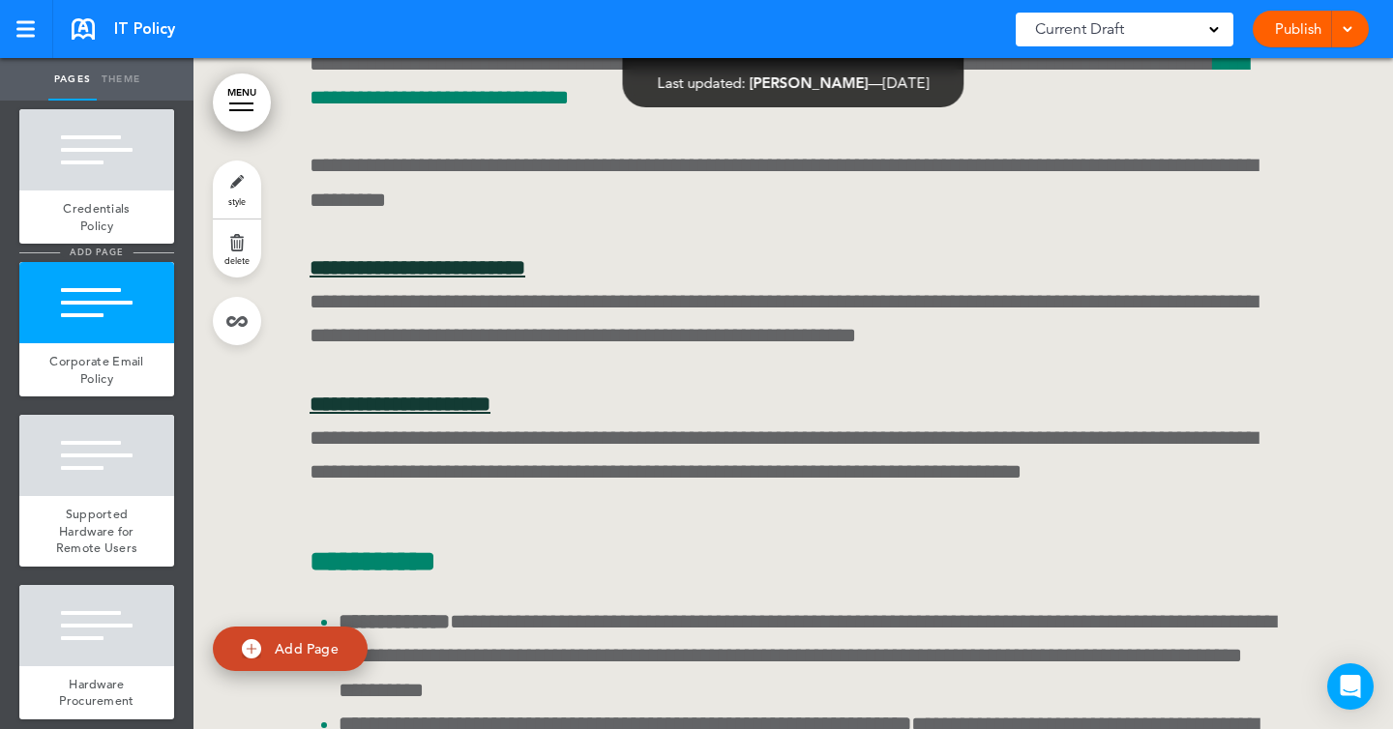
click at [99, 253] on span "add page" at bounding box center [96, 252] width 73 height 13
type input "********"
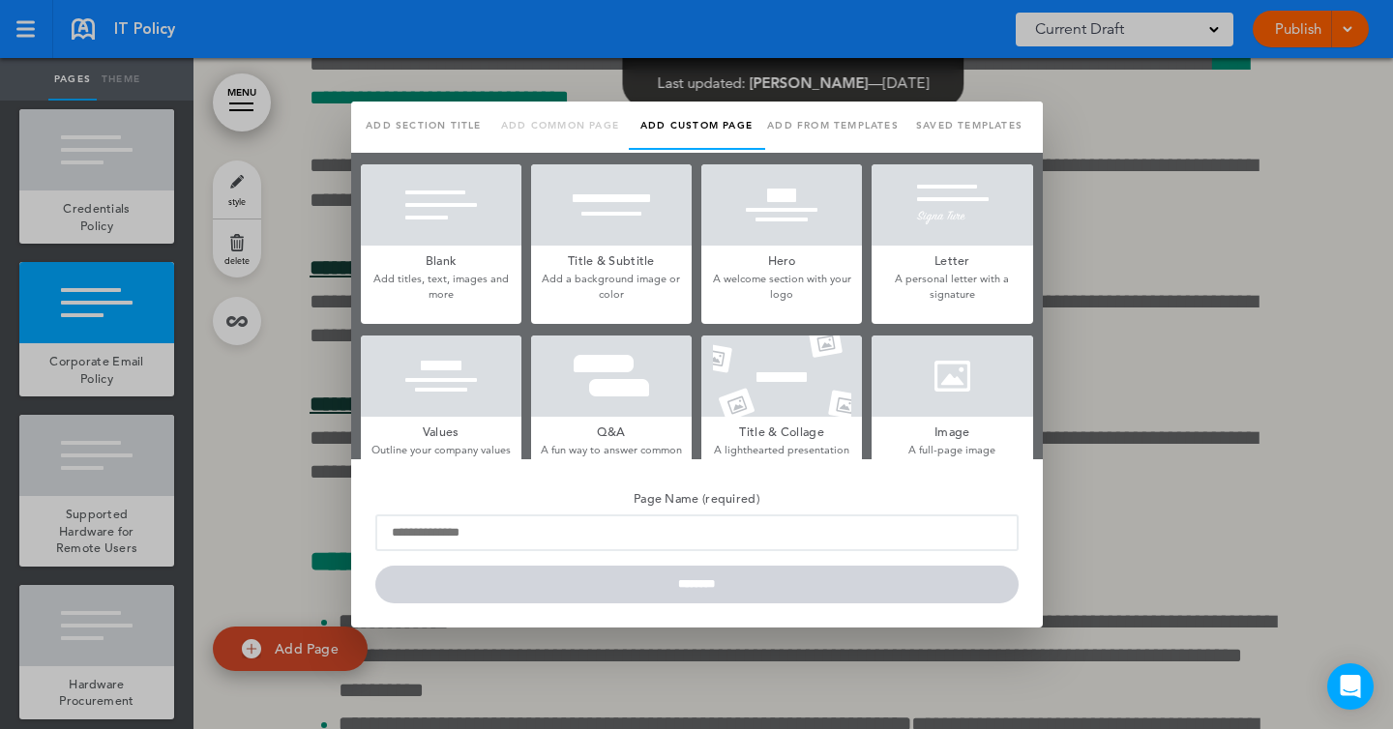
click at [99, 215] on div at bounding box center [696, 364] width 1393 height 729
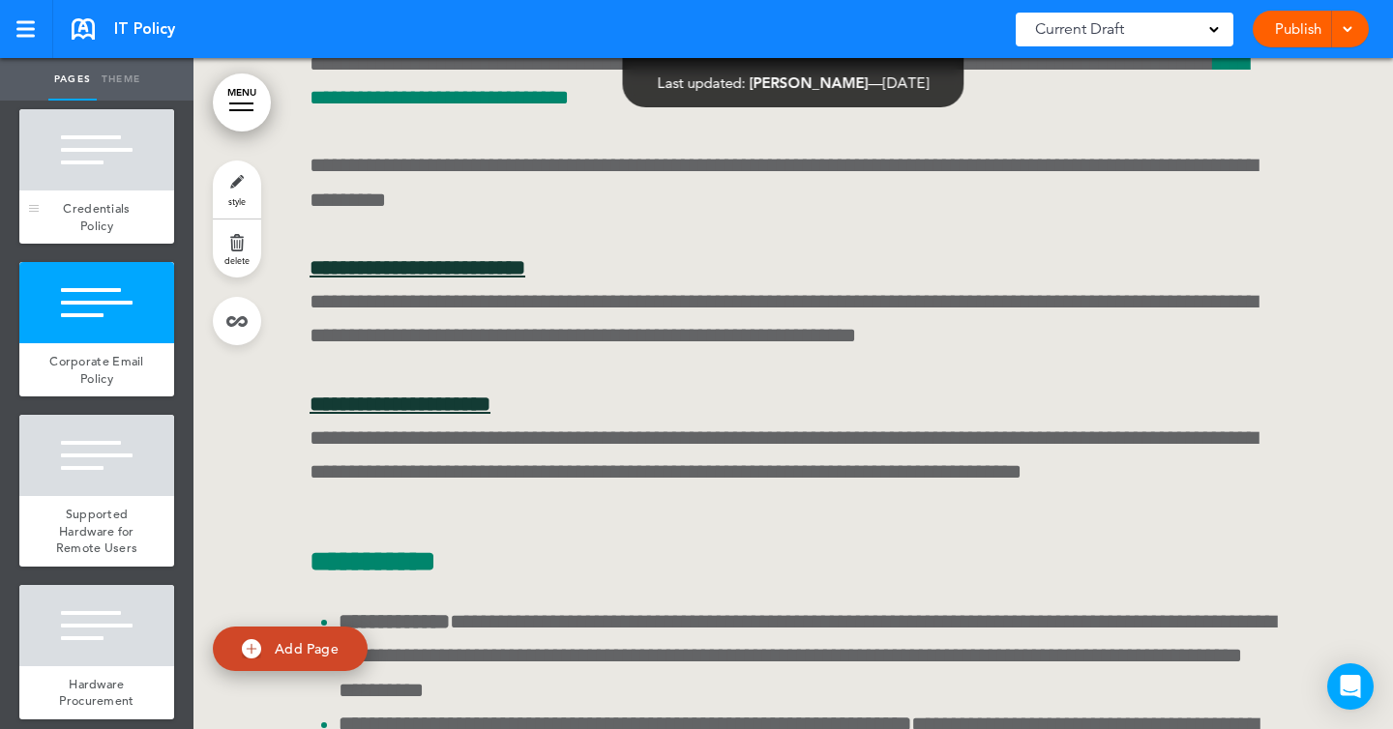
scroll to position [0, 0]
click at [102, 211] on span "Credentials Policy" at bounding box center [96, 217] width 67 height 34
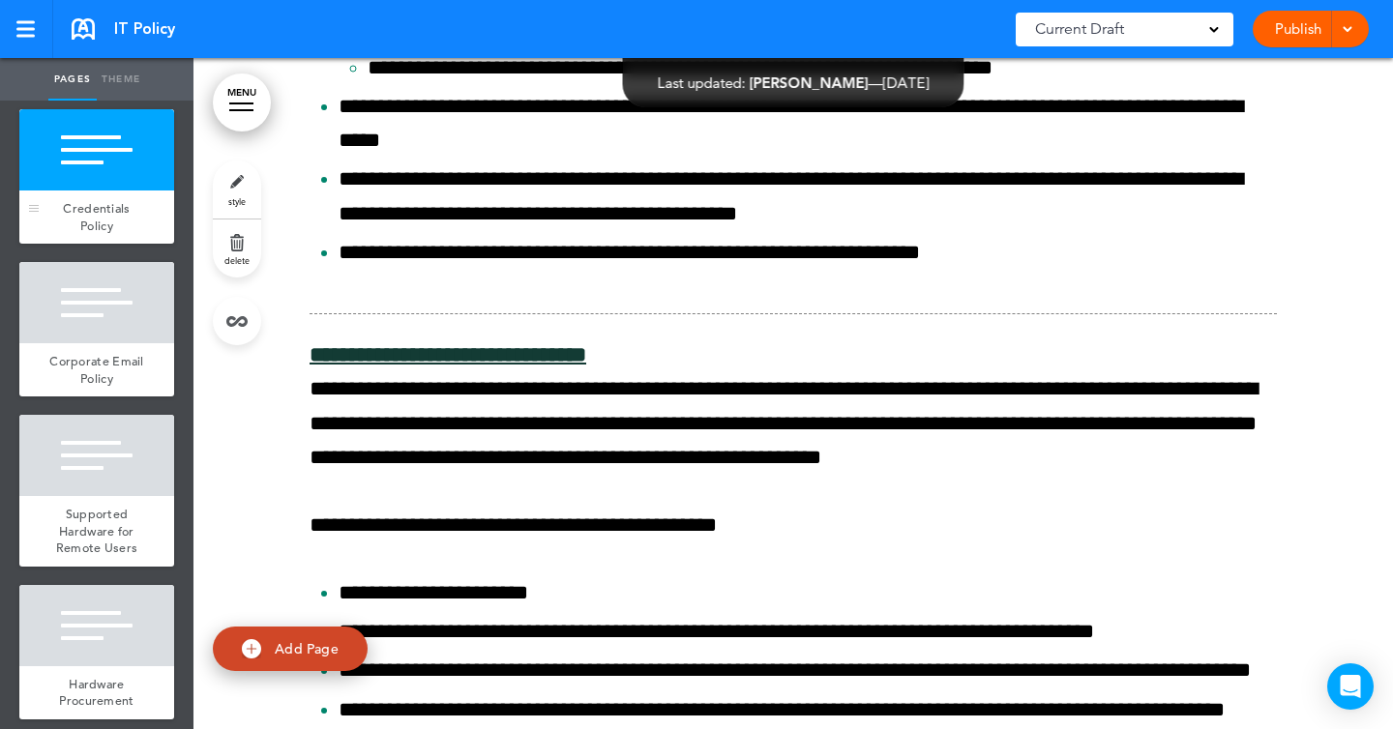
scroll to position [362, 0]
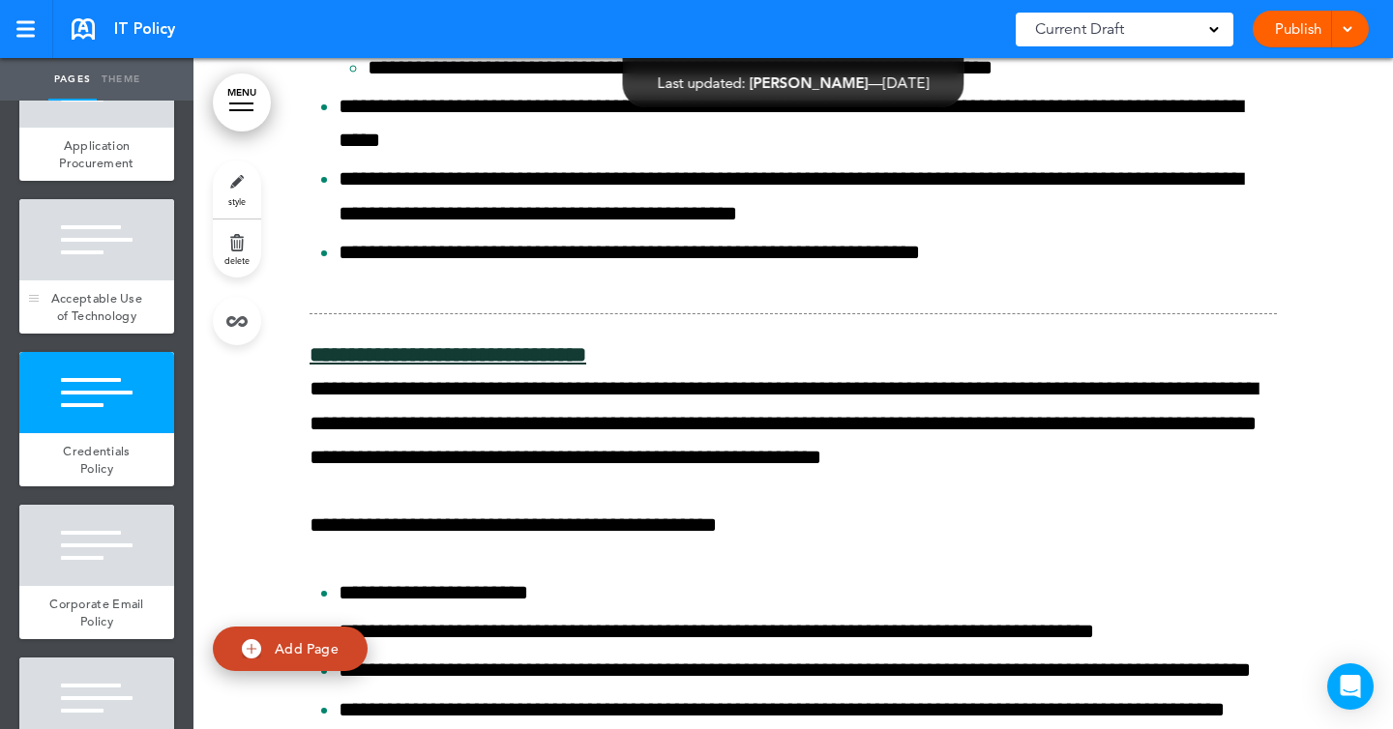
click at [102, 212] on div at bounding box center [96, 239] width 155 height 81
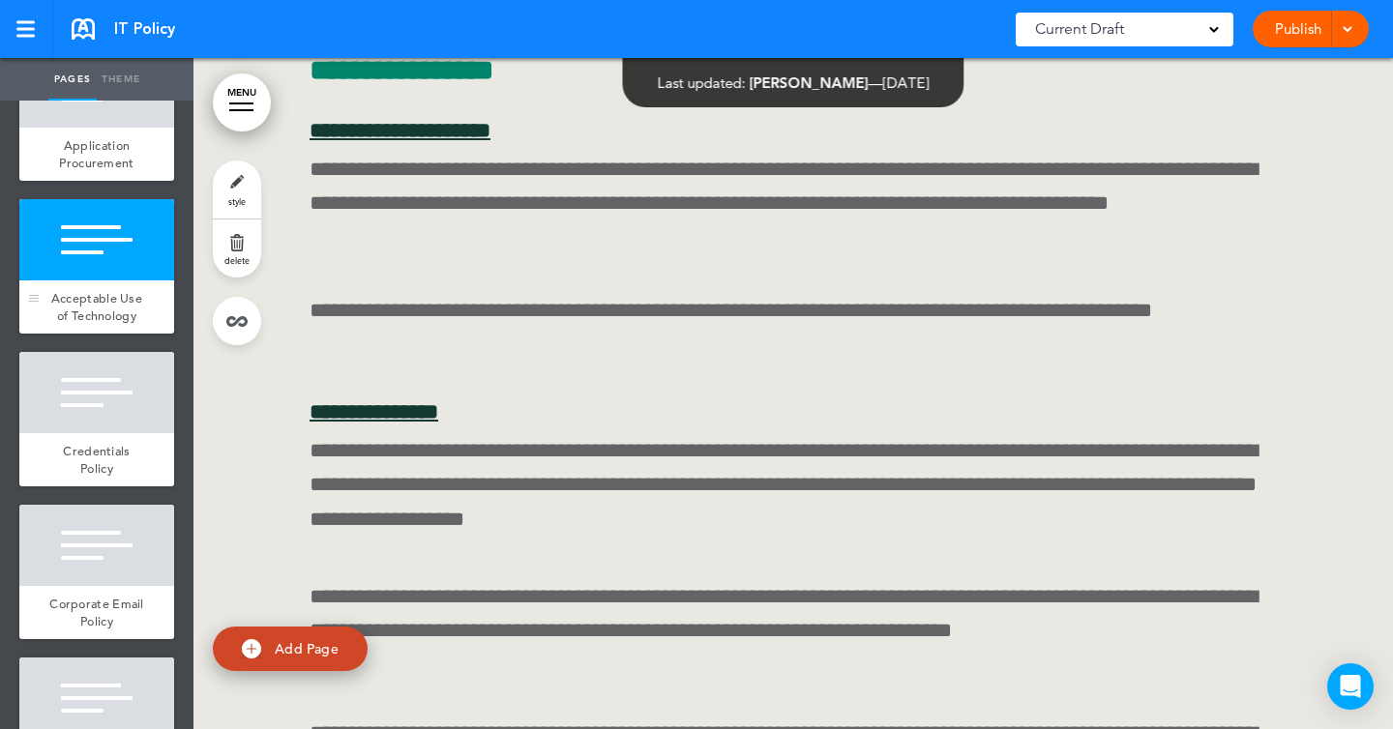
scroll to position [149, 0]
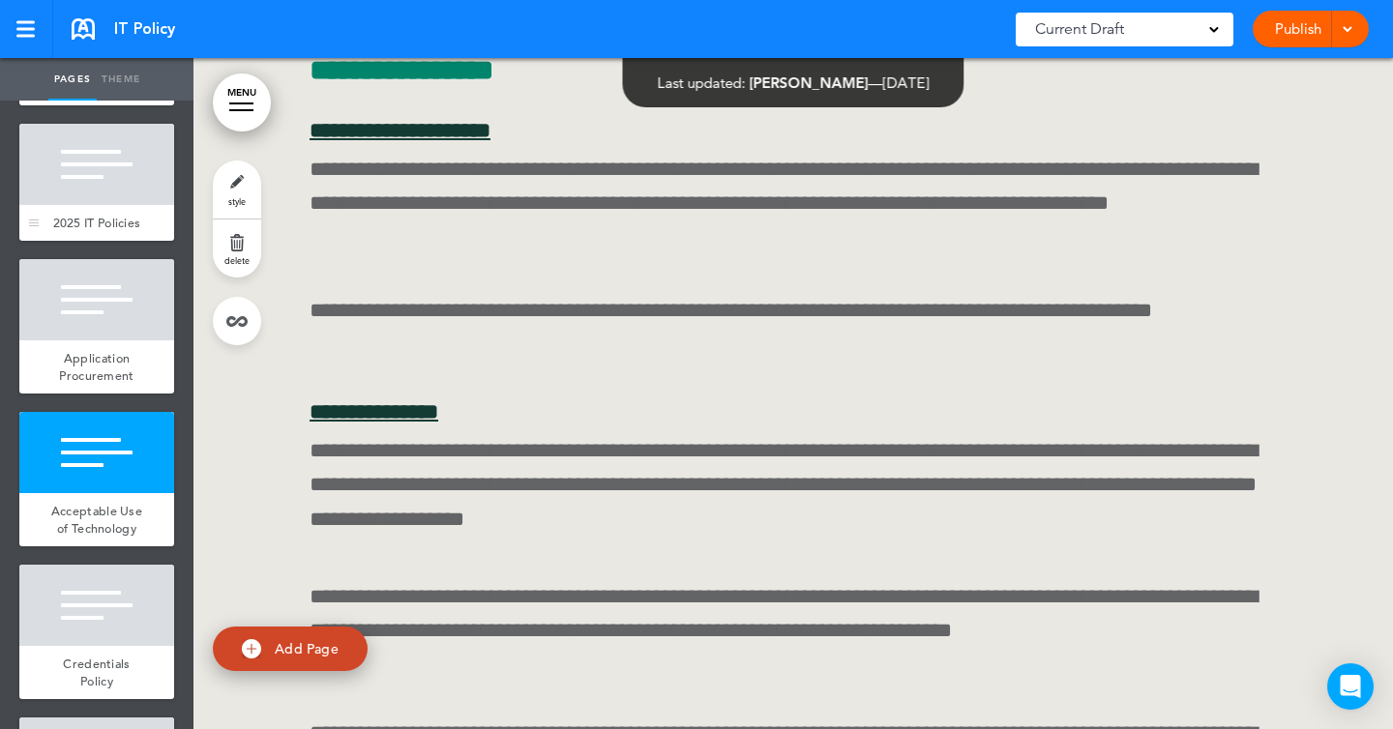
click at [99, 215] on span "2025 IT Policies" at bounding box center [97, 223] width 88 height 16
